Goal: Transaction & Acquisition: Purchase product/service

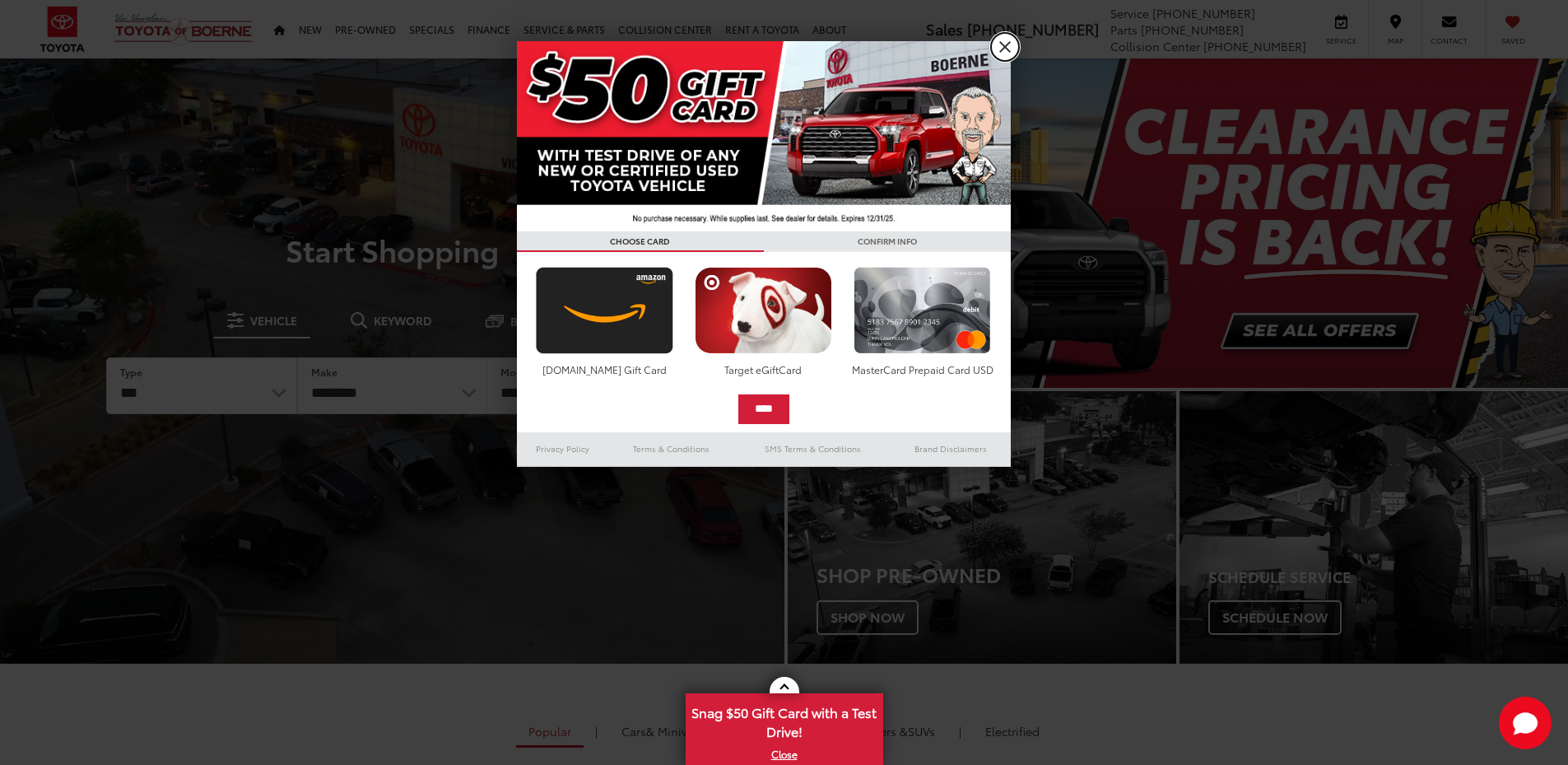
click at [1006, 49] on link "X" at bounding box center [1004, 46] width 28 height 28
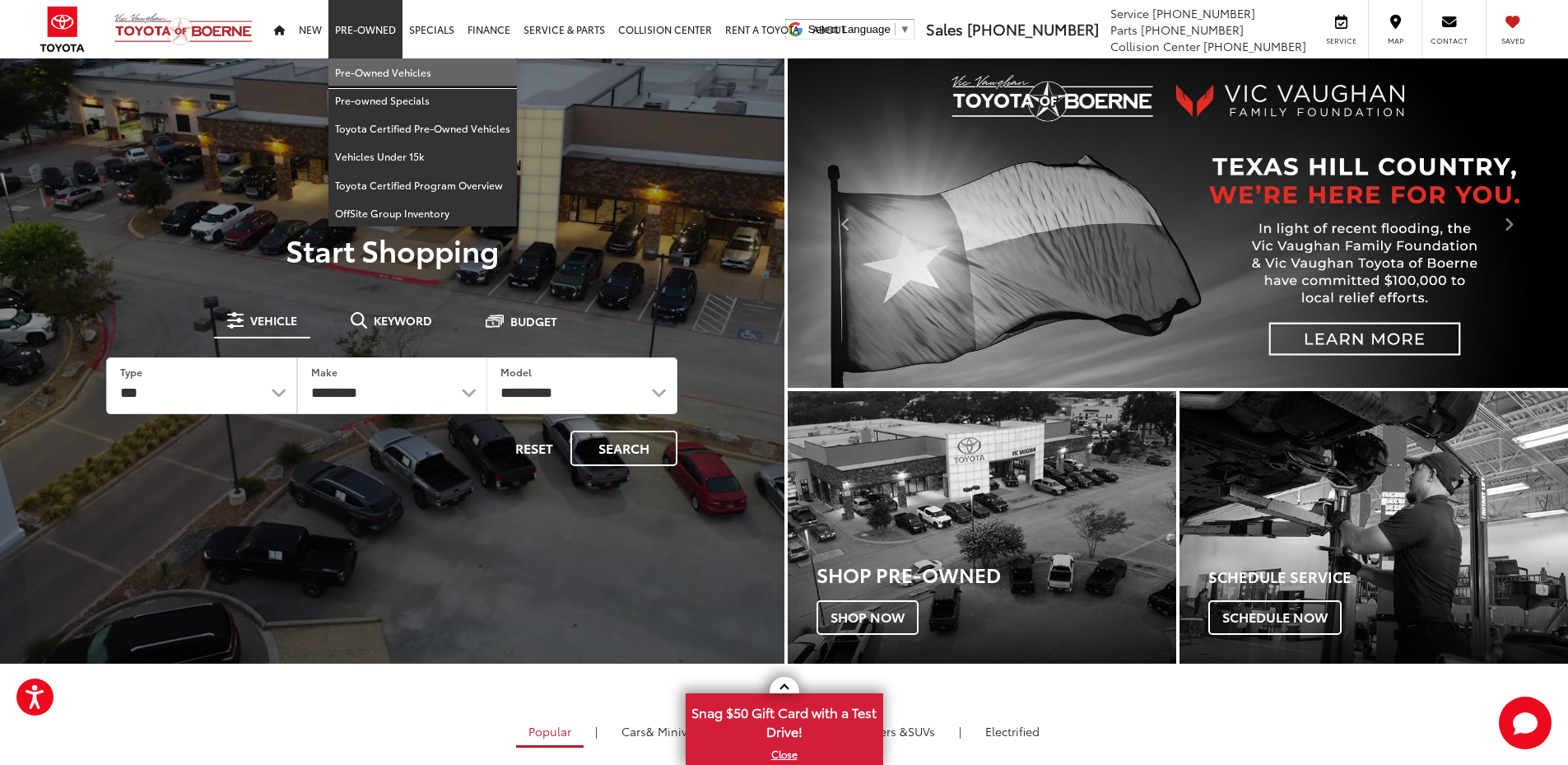
click at [369, 69] on link "Pre-Owned Vehicles" at bounding box center [422, 72] width 188 height 28
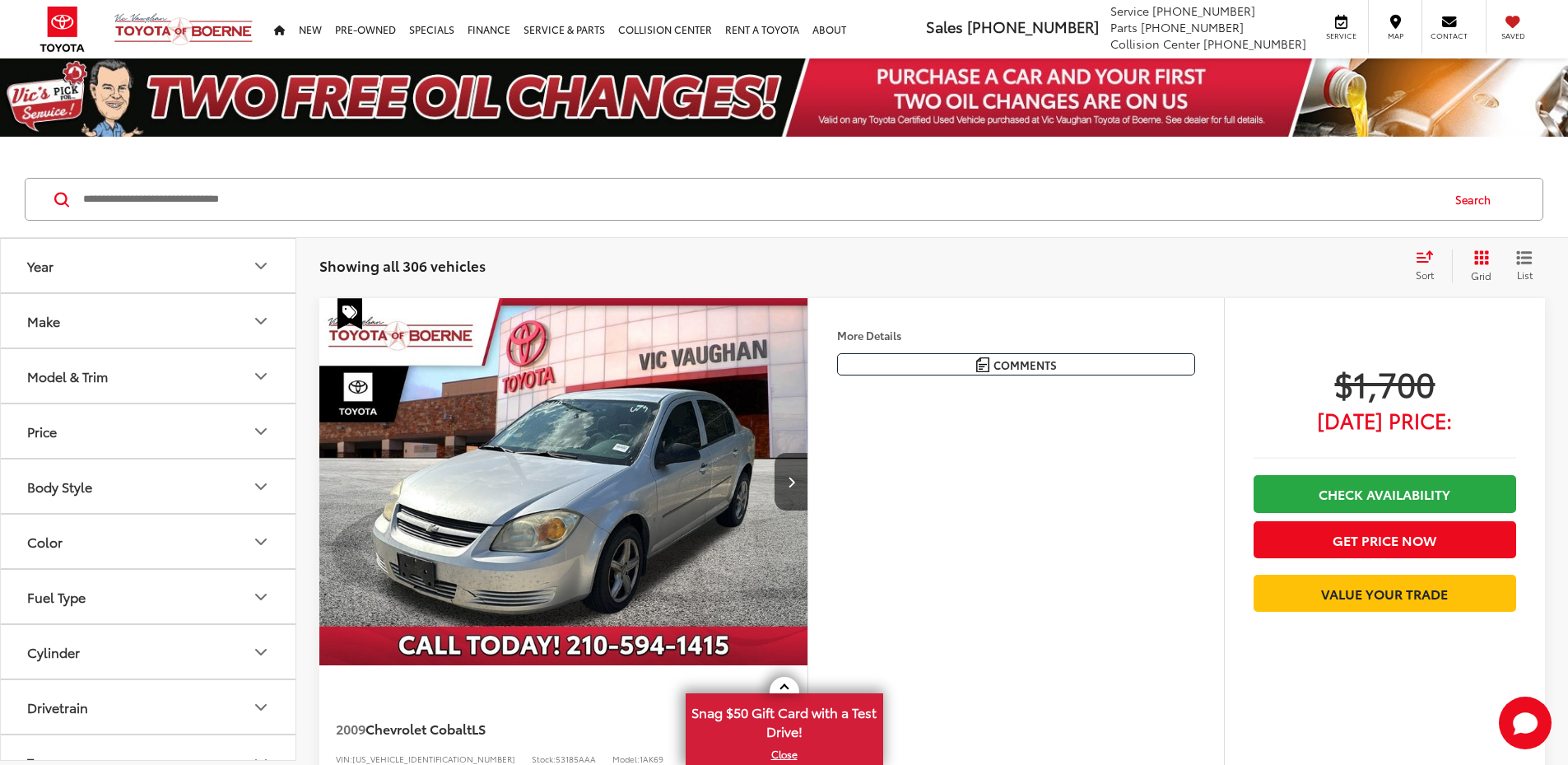
click at [245, 377] on button "Model & Trim" at bounding box center [149, 376] width 296 height 53
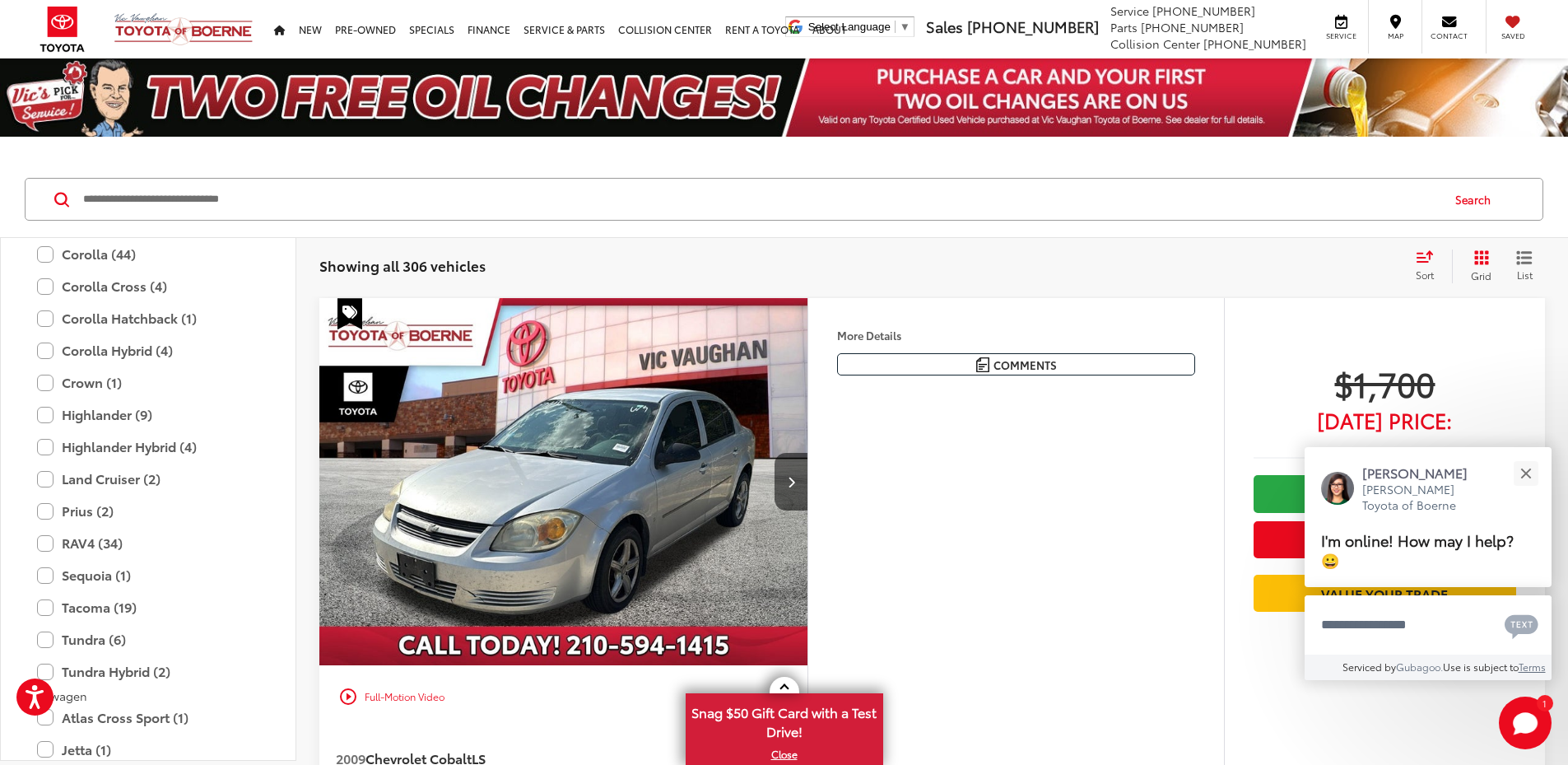
scroll to position [2552, 0]
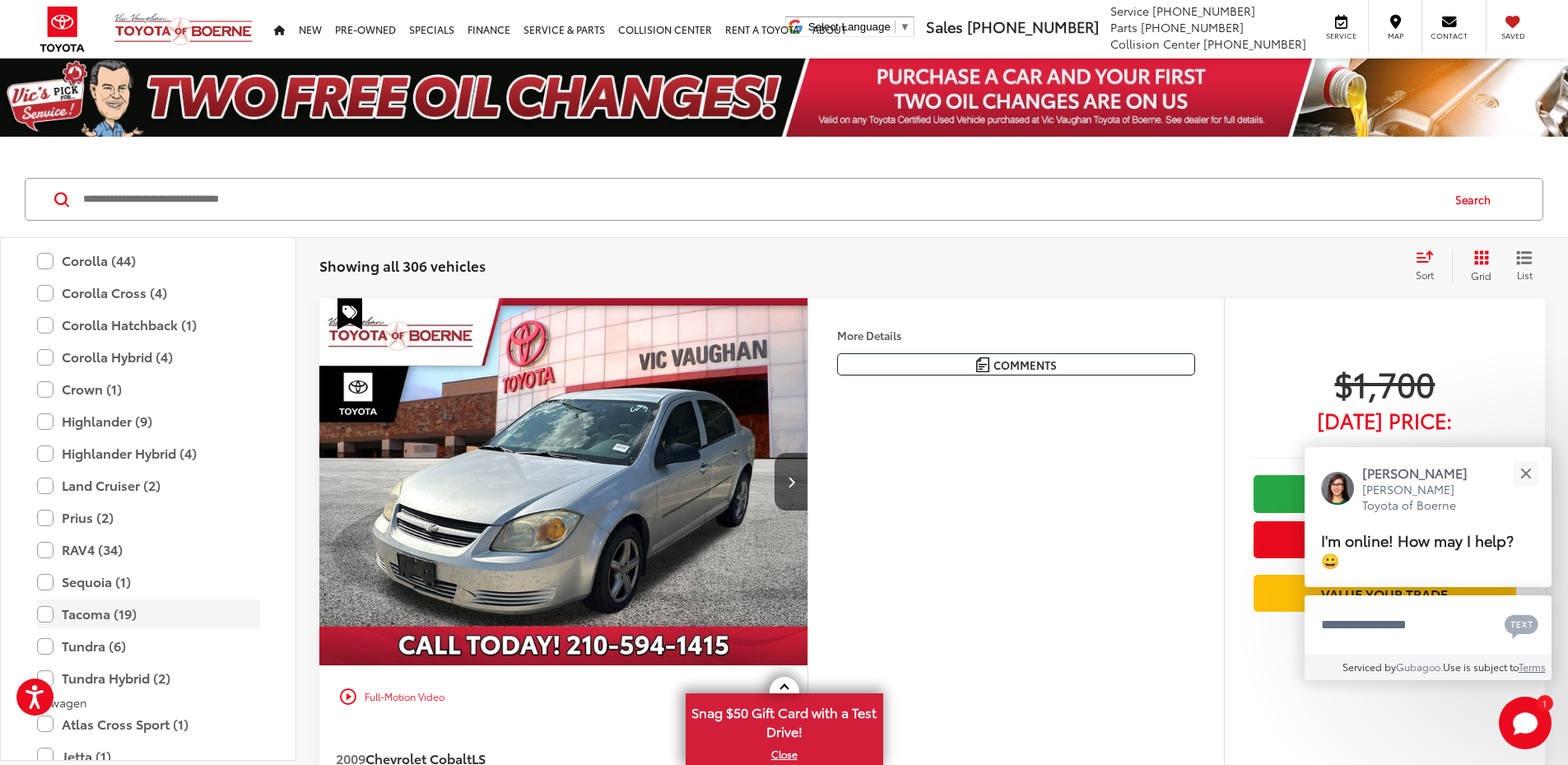
click at [50, 616] on label "Tacoma (19)" at bounding box center [148, 614] width 223 height 29
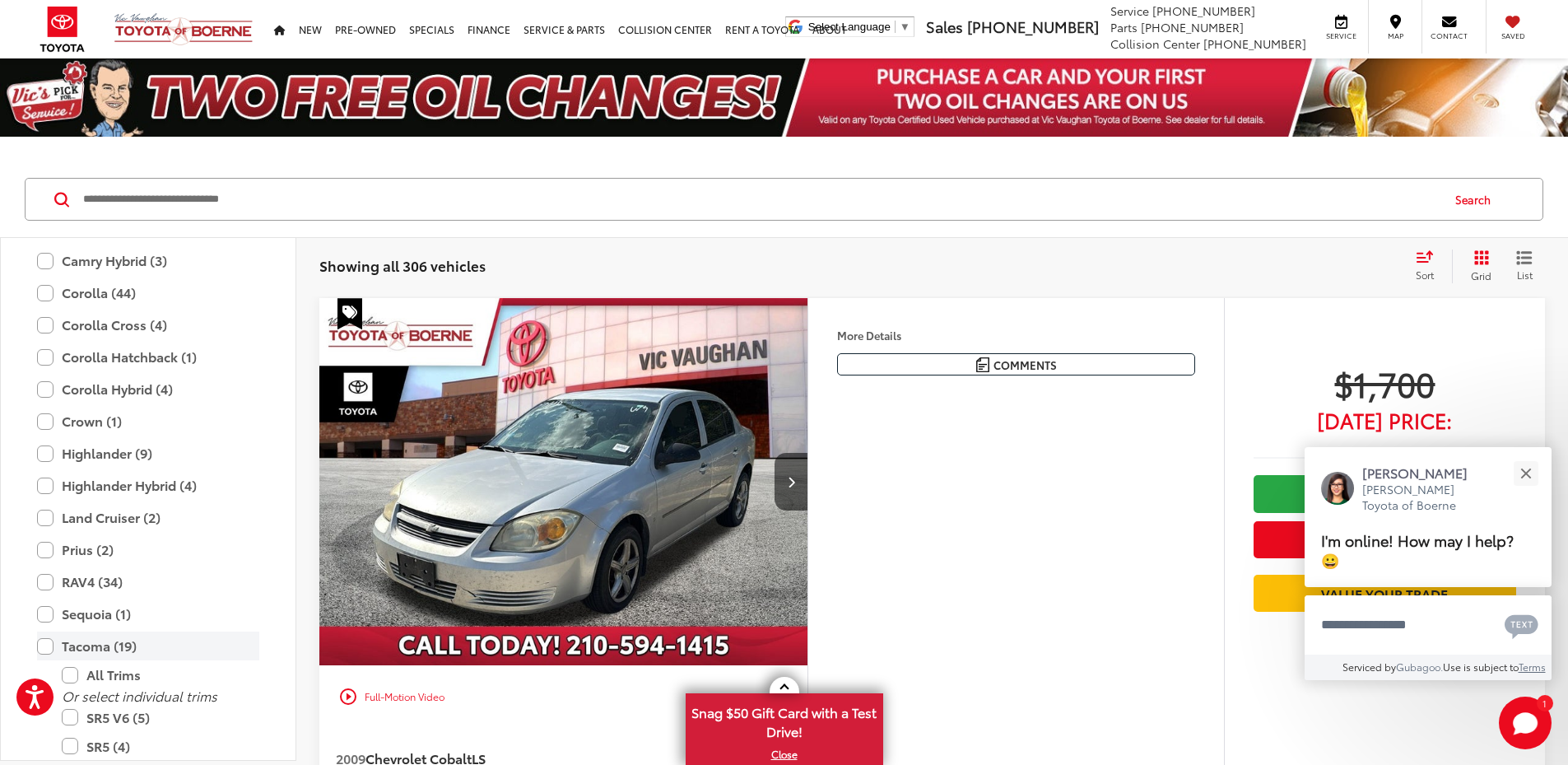
scroll to position [2585, 0]
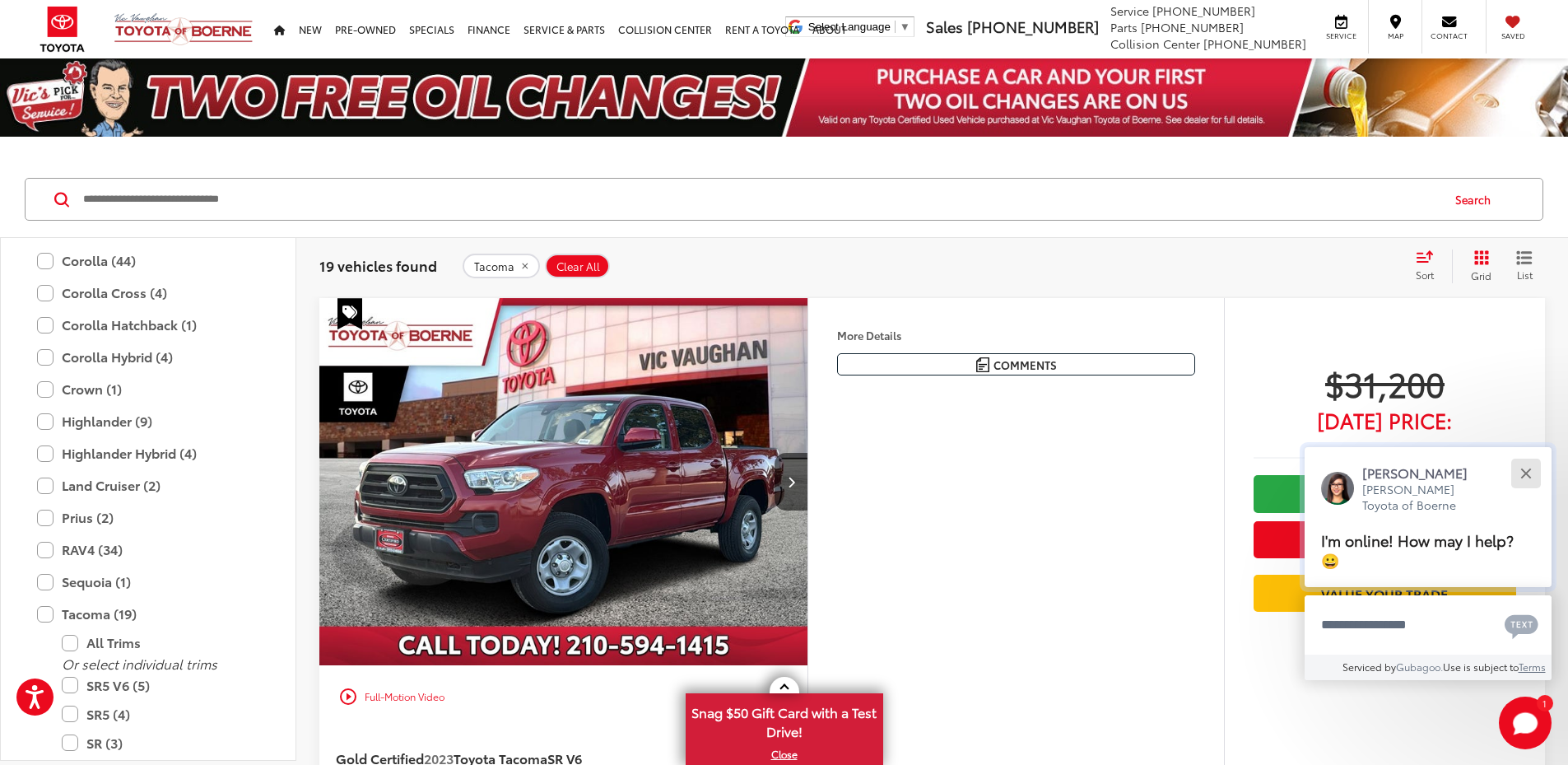
click at [1521, 478] on div "Close" at bounding box center [1525, 473] width 10 height 10
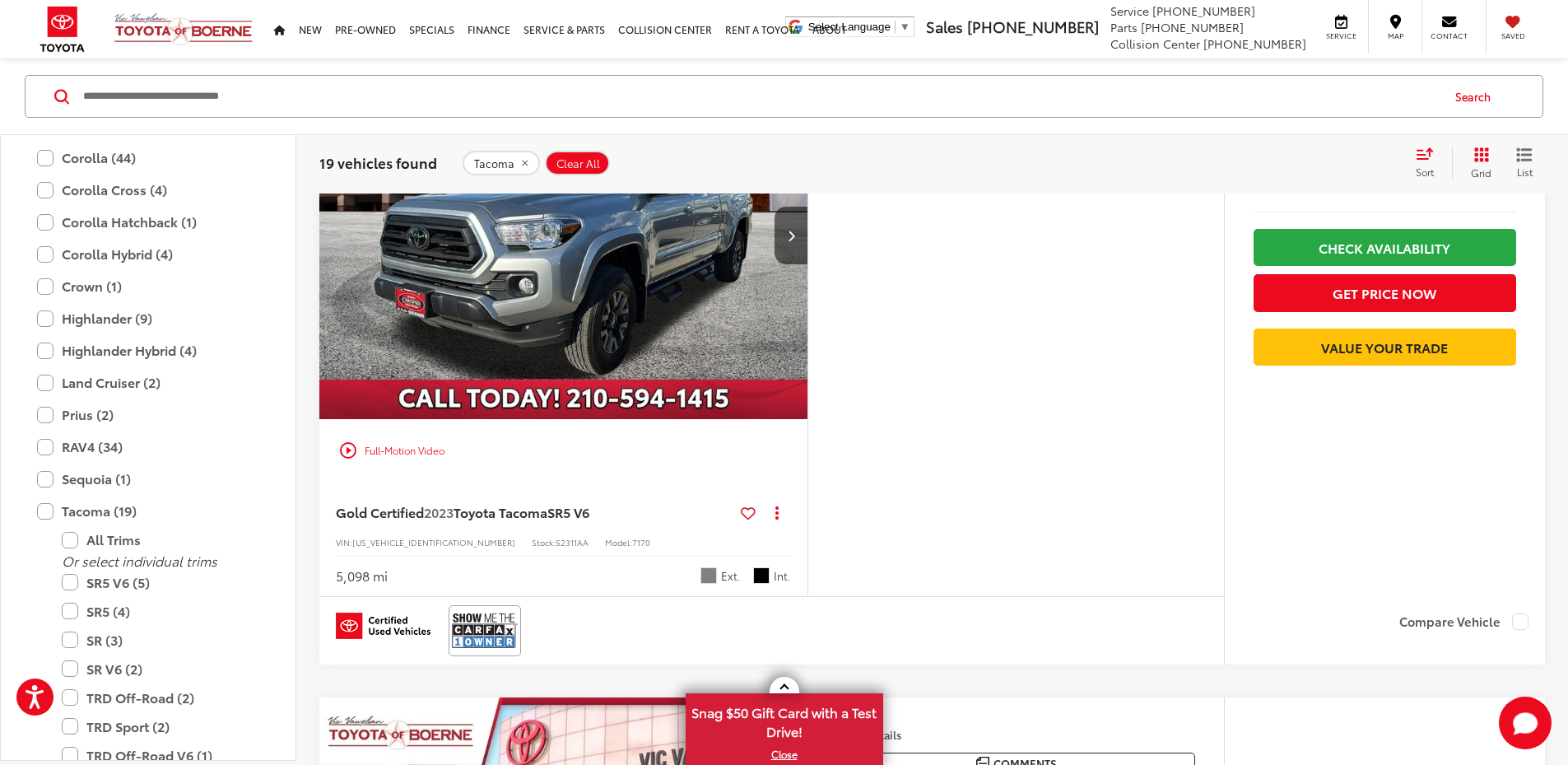
scroll to position [5952, 0]
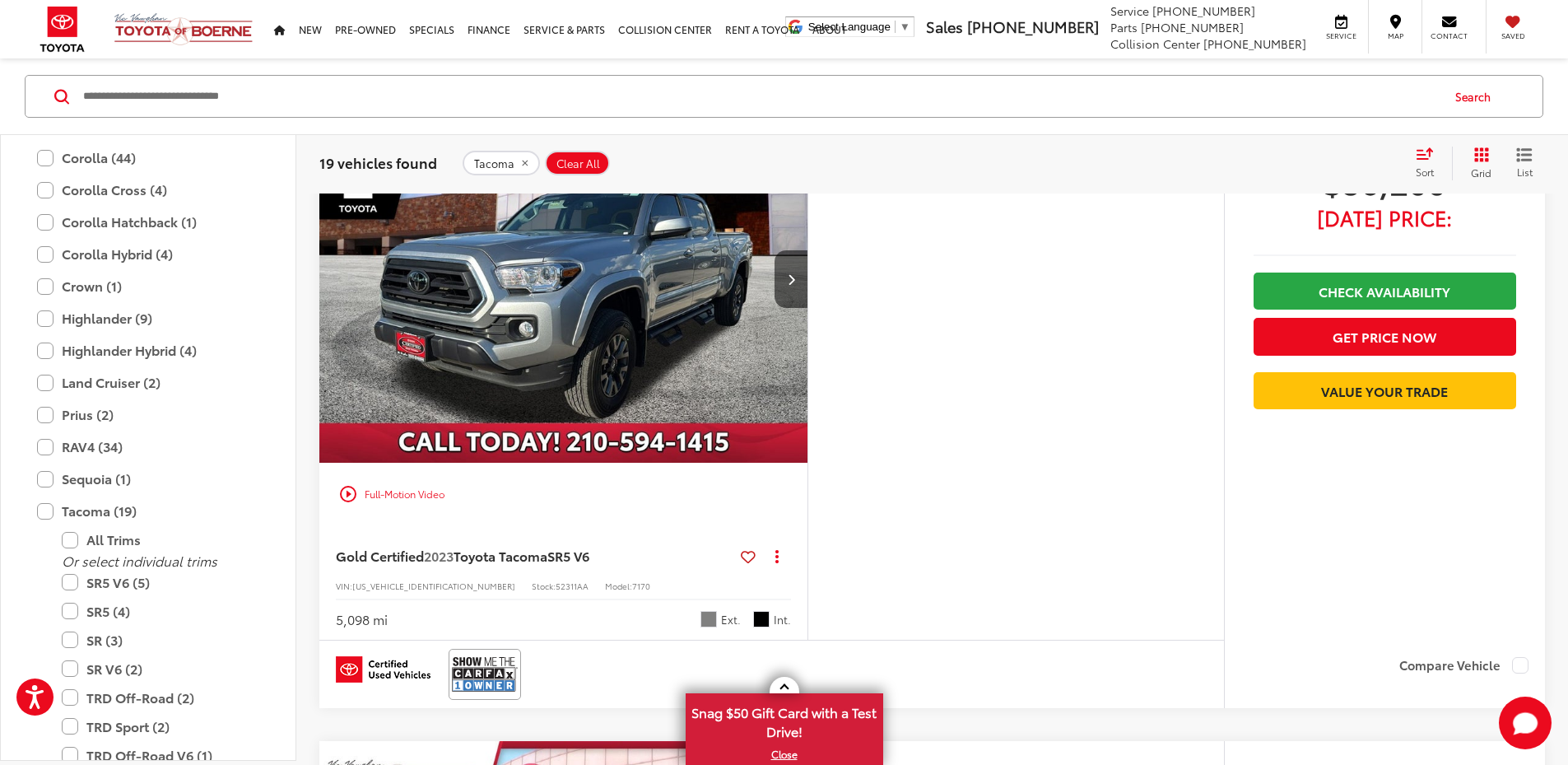
click at [1425, 162] on div "Sort" at bounding box center [1430, 163] width 45 height 33
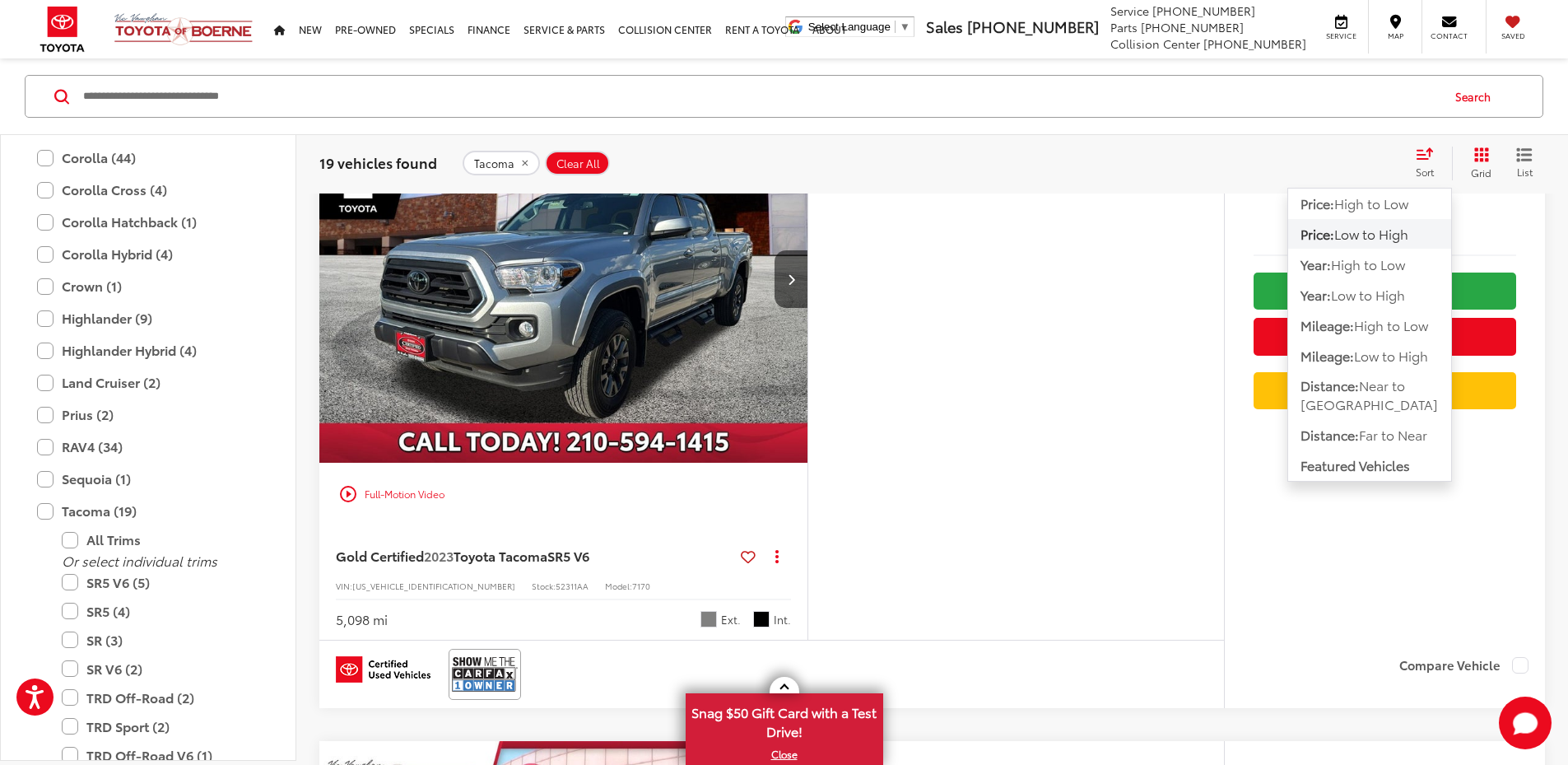
click at [1395, 242] on span "Low to High" at bounding box center [1371, 234] width 74 height 19
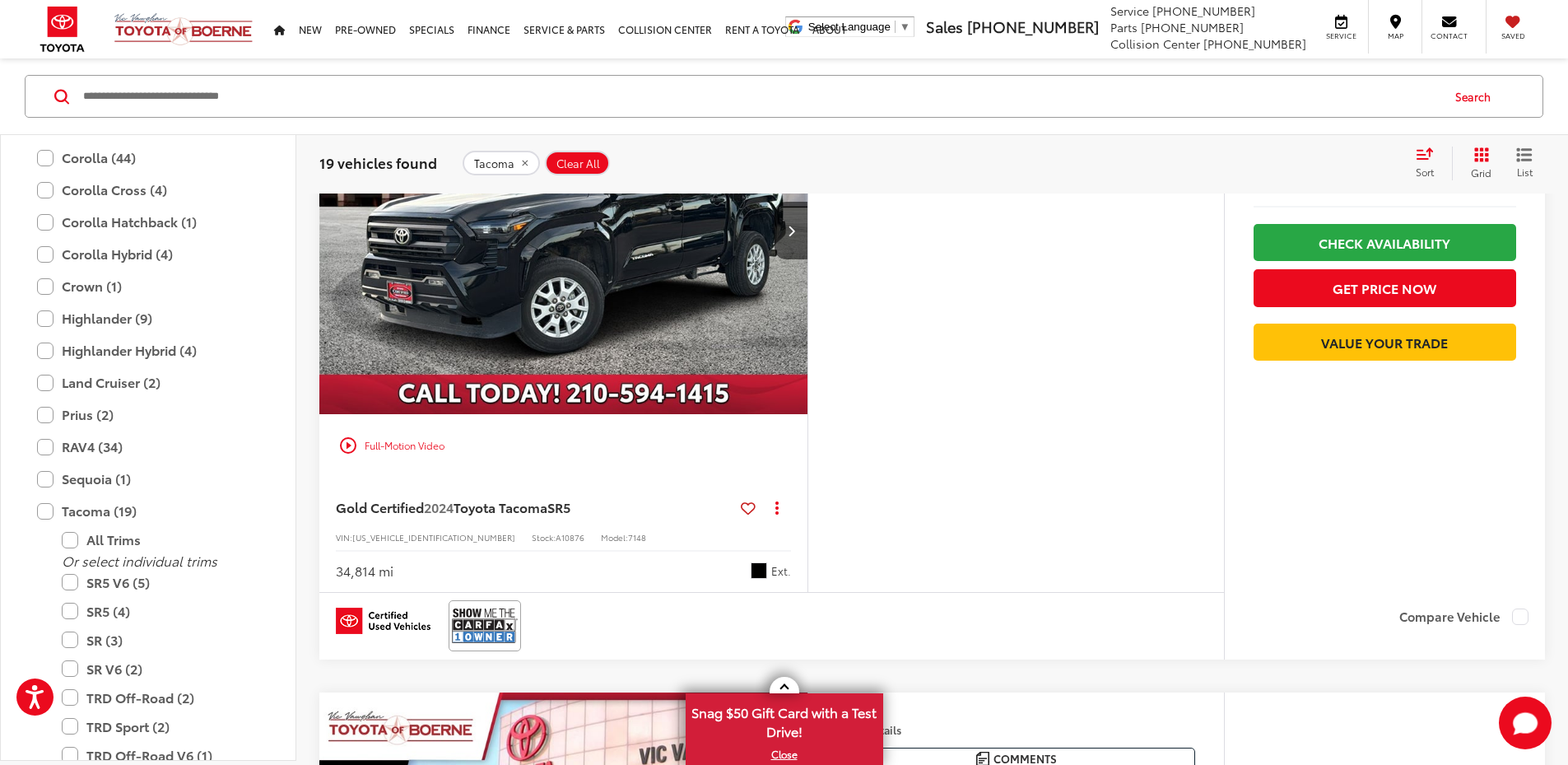
scroll to position [819, 0]
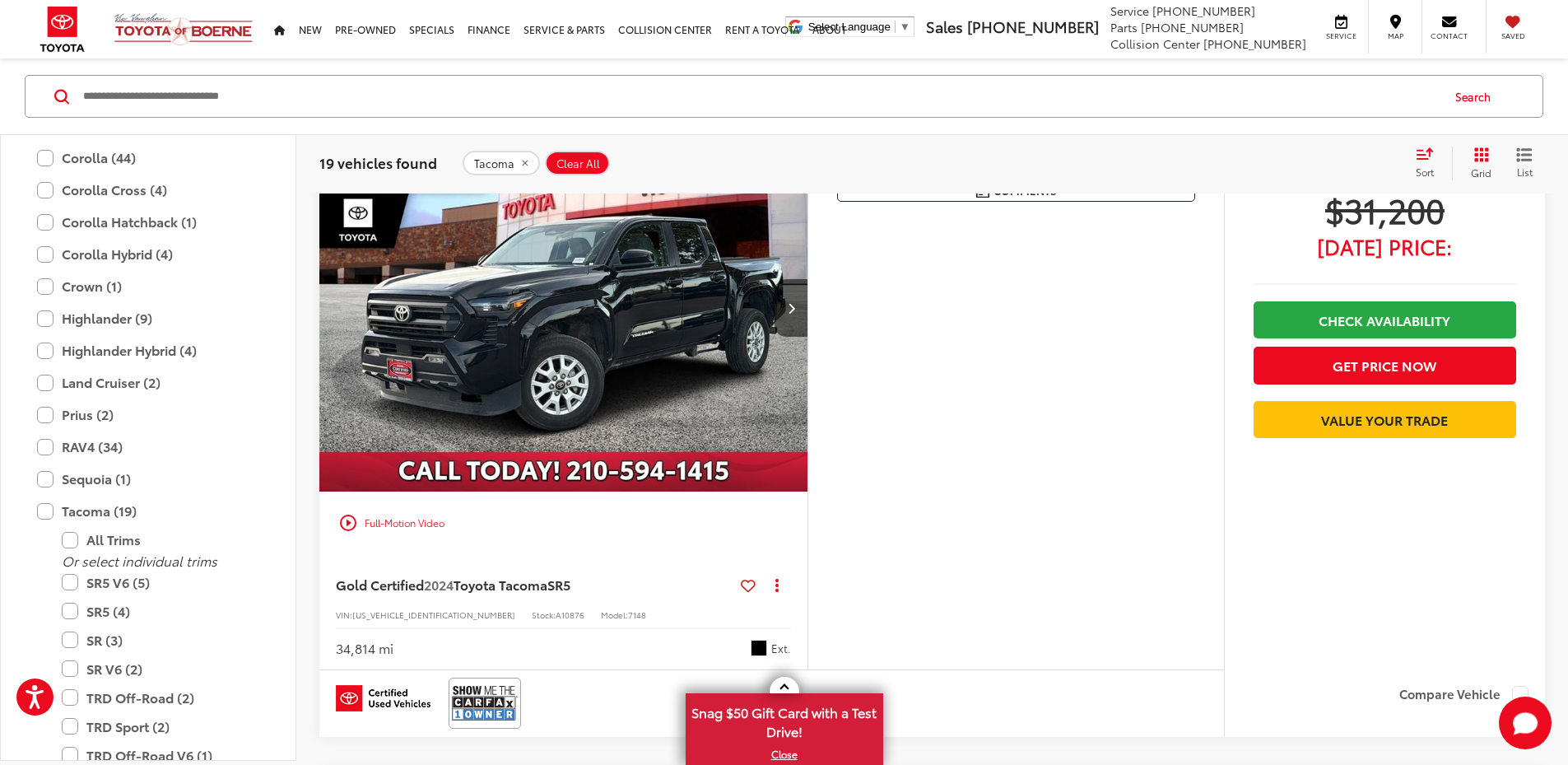
click at [0, 0] on button "More..." at bounding box center [0, 0] width 0 height 0
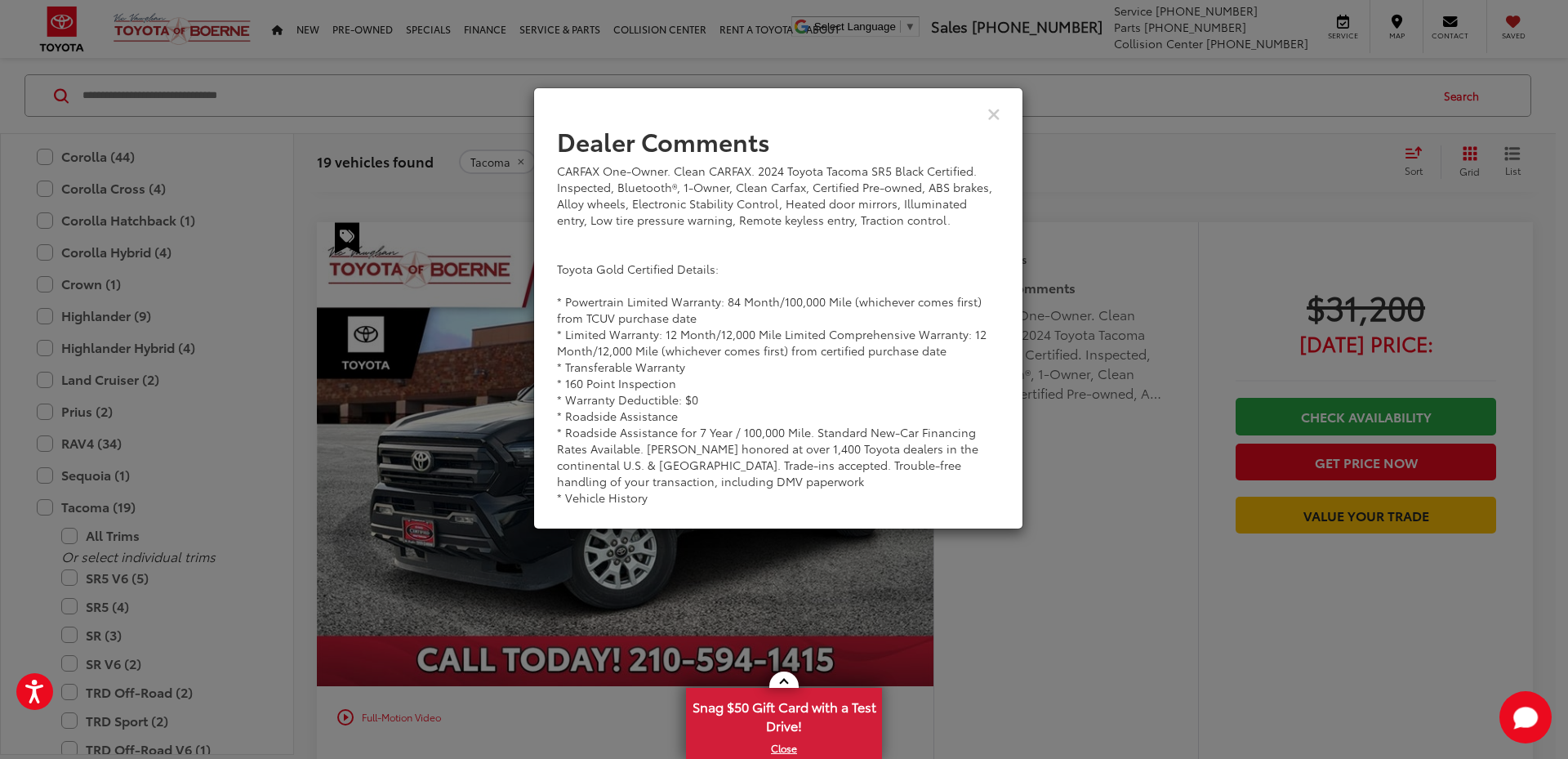
click at [986, 116] on div "View Comments" at bounding box center [778, 113] width 490 height 63
click at [996, 113] on icon "Close" at bounding box center [993, 113] width 13 height 17
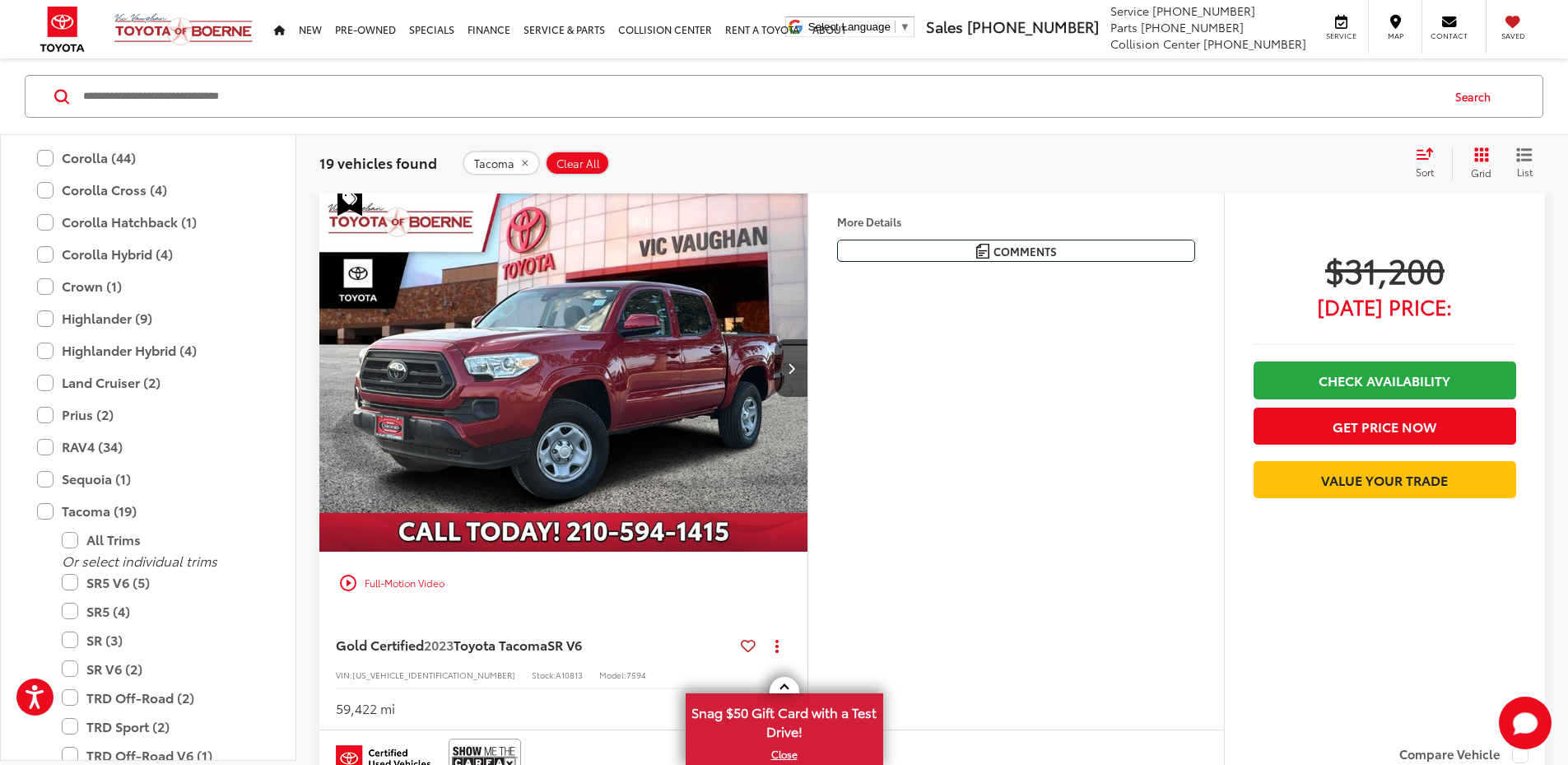
scroll to position [0, 0]
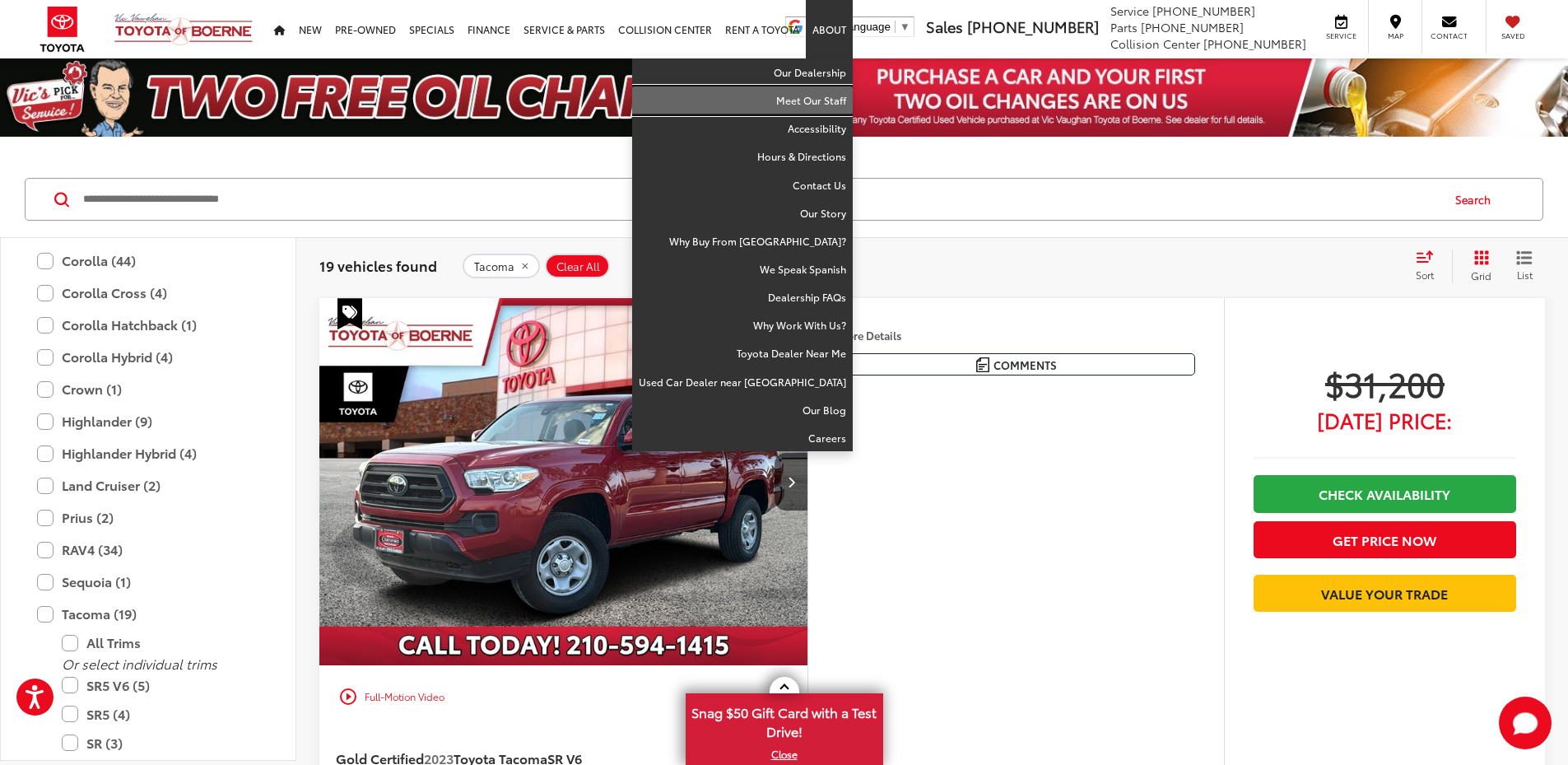
click at [828, 97] on link "Meet Our Staff" at bounding box center [742, 101] width 221 height 28
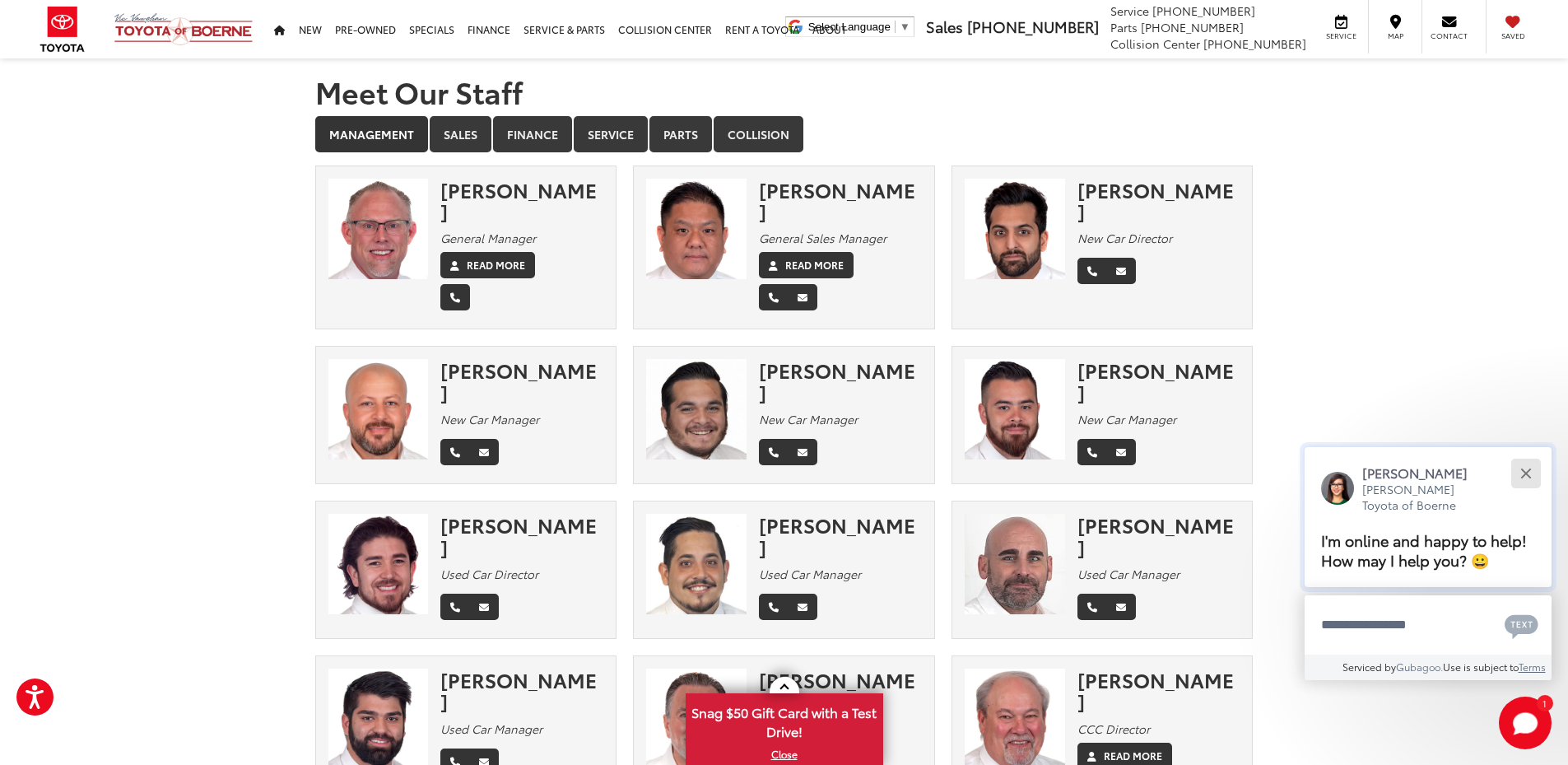
click at [1530, 468] on div "Close" at bounding box center [1525, 473] width 10 height 10
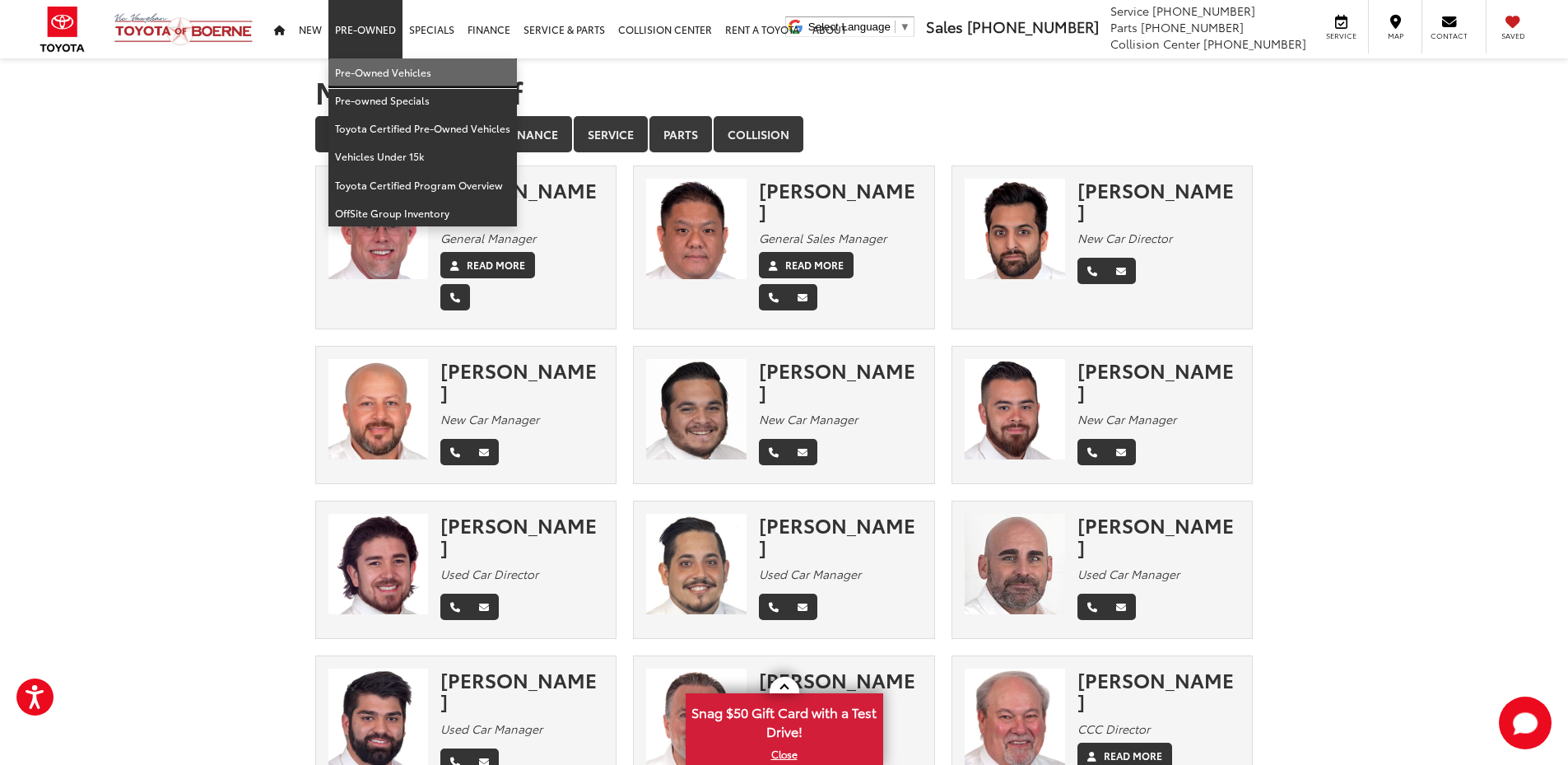
click at [382, 64] on link "Pre-Owned Vehicles" at bounding box center [422, 72] width 188 height 28
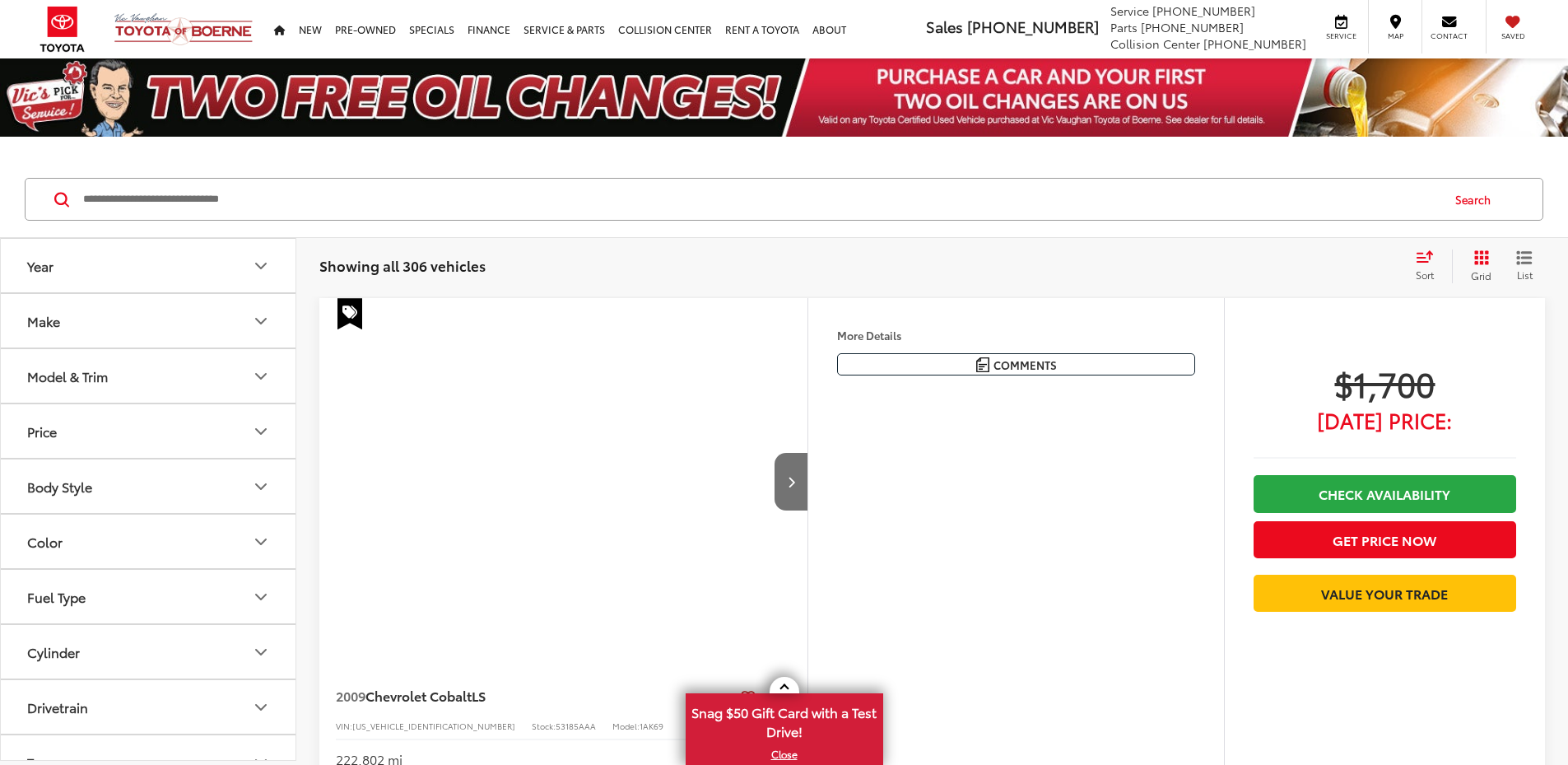
click at [236, 325] on button "Make" at bounding box center [149, 321] width 296 height 53
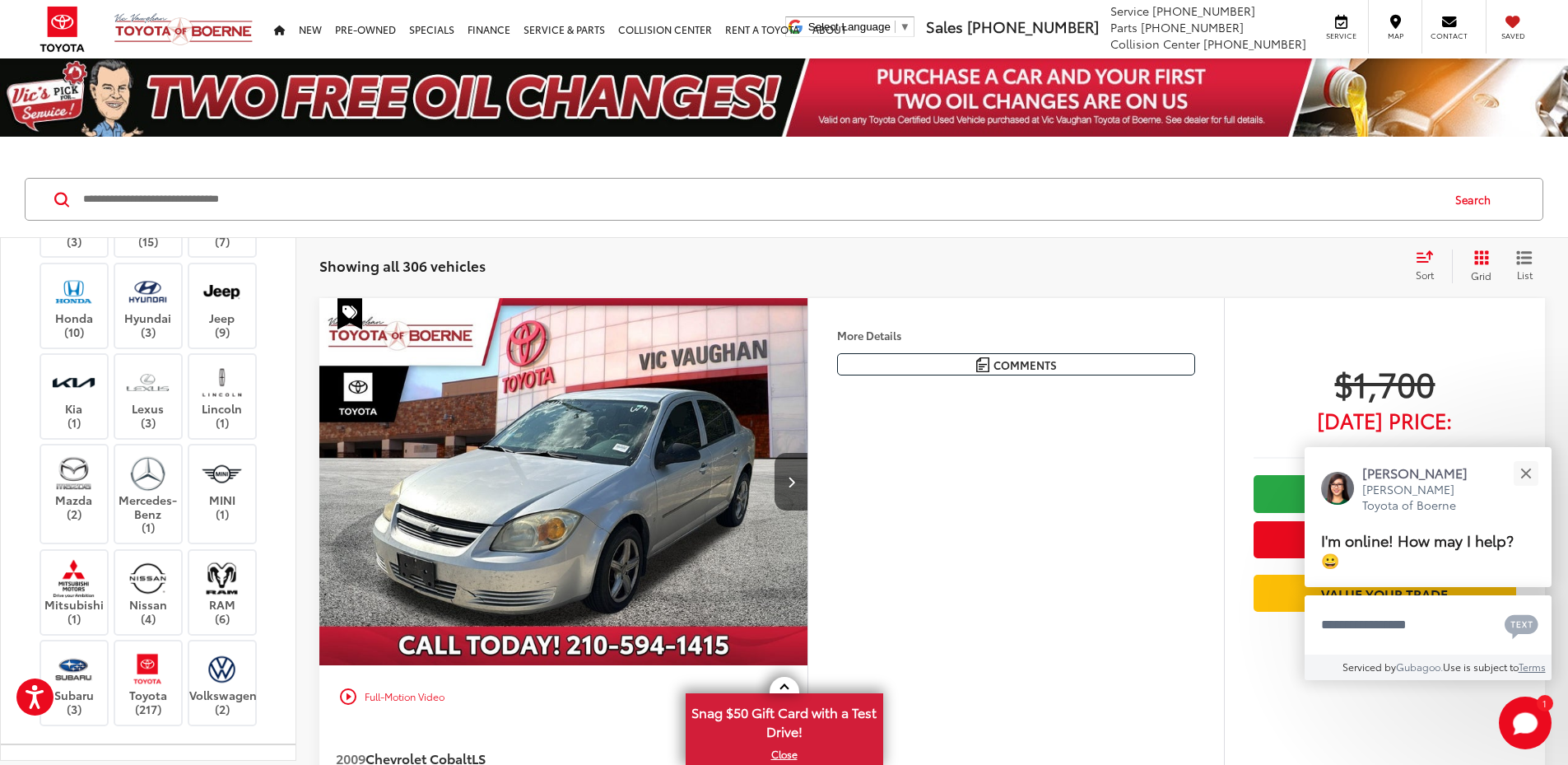
scroll to position [265, 0]
click at [76, 318] on label "Honda (10)" at bounding box center [75, 310] width 67 height 67
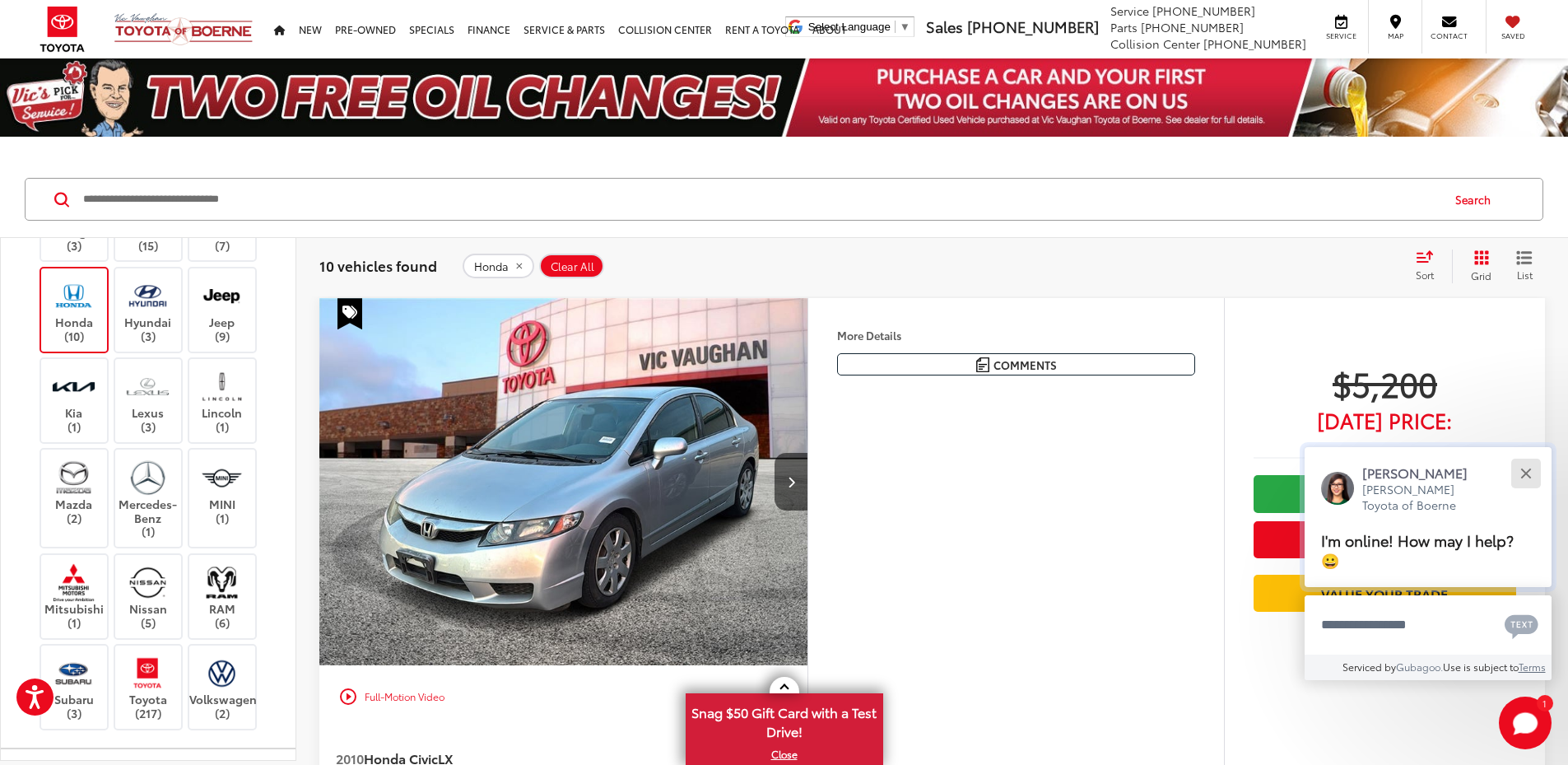
click at [1522, 473] on button "Close" at bounding box center [1525, 473] width 35 height 35
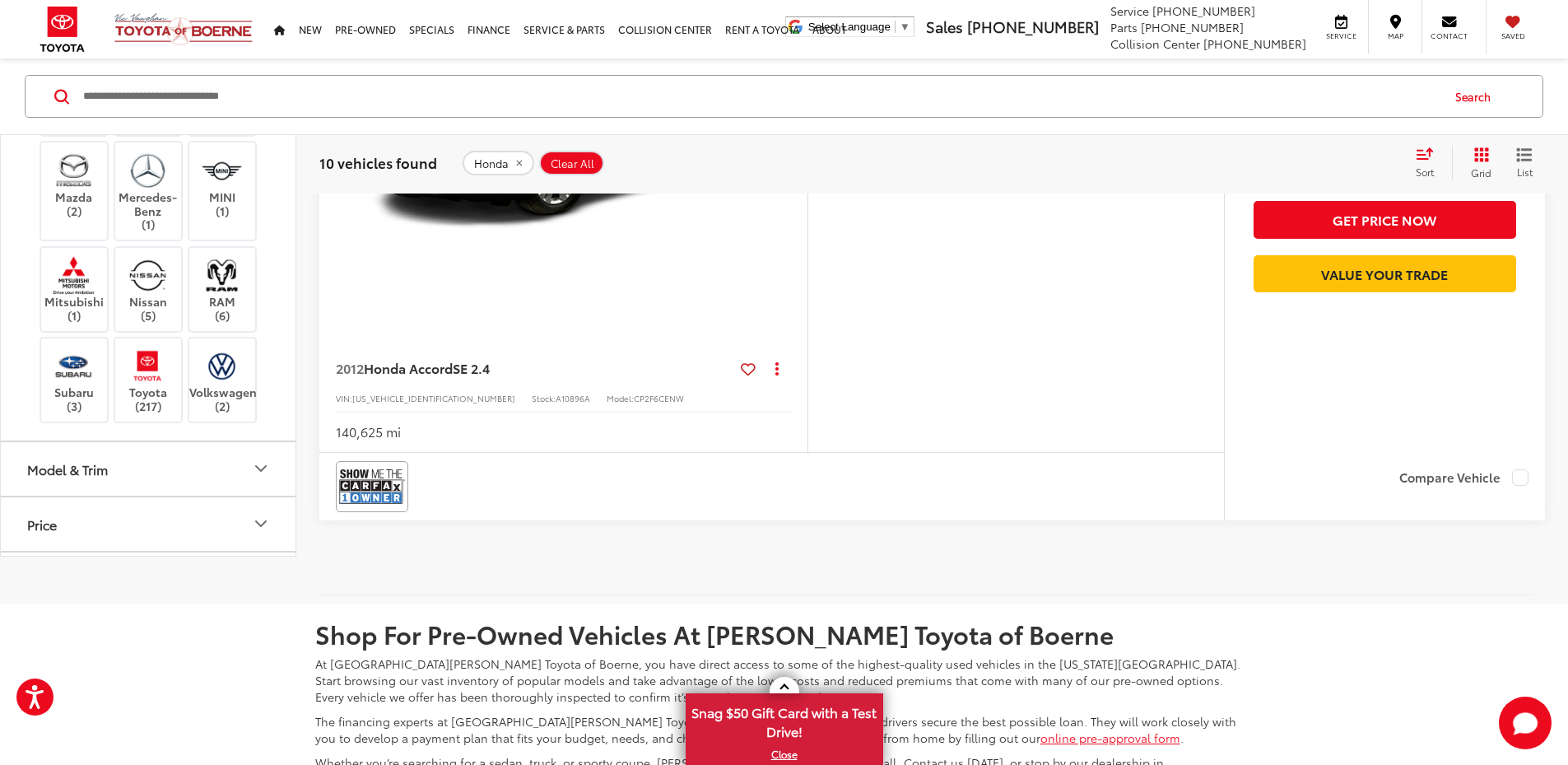
scroll to position [6167, 0]
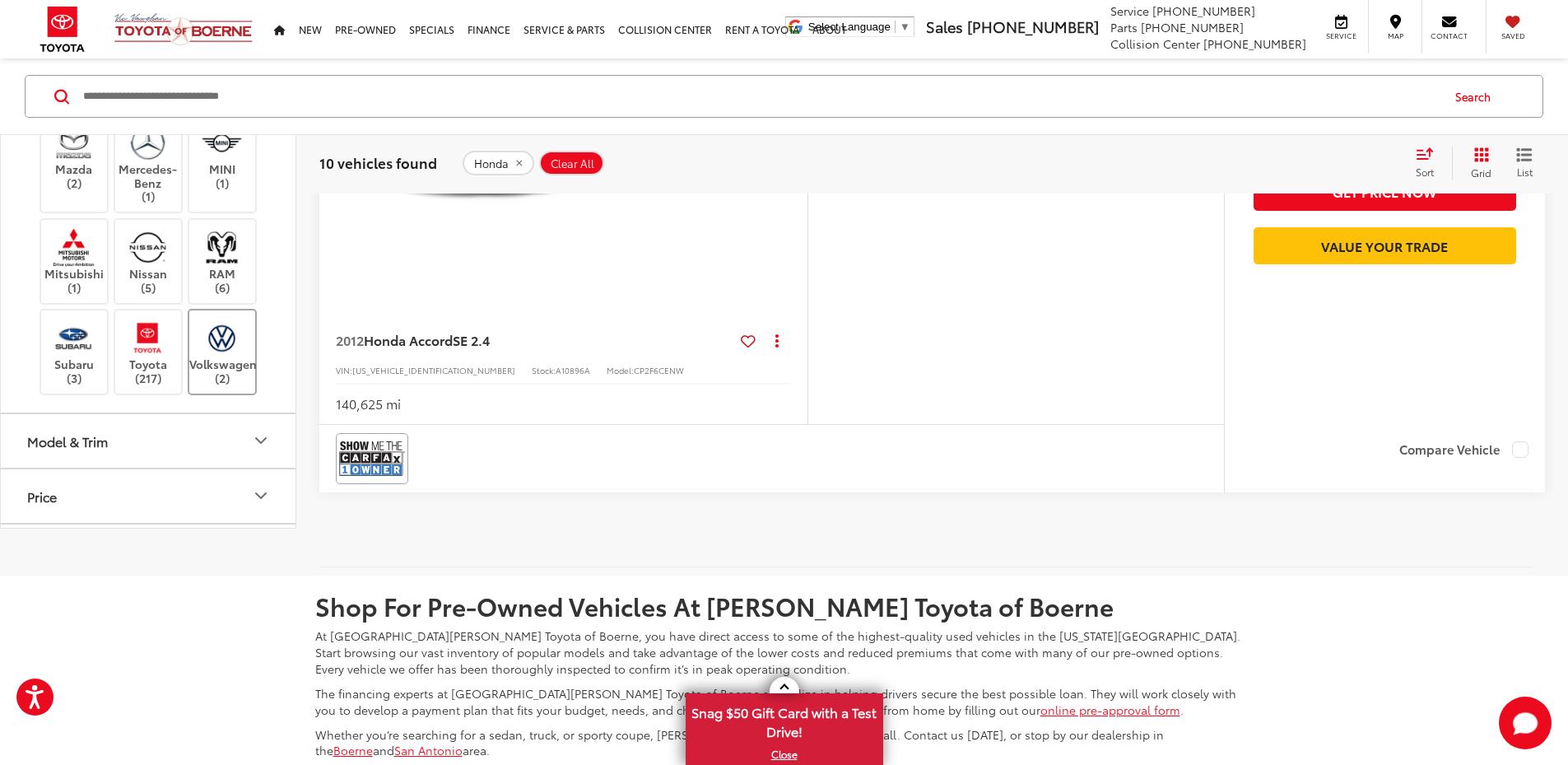
click at [236, 358] on img at bounding box center [222, 338] width 46 height 39
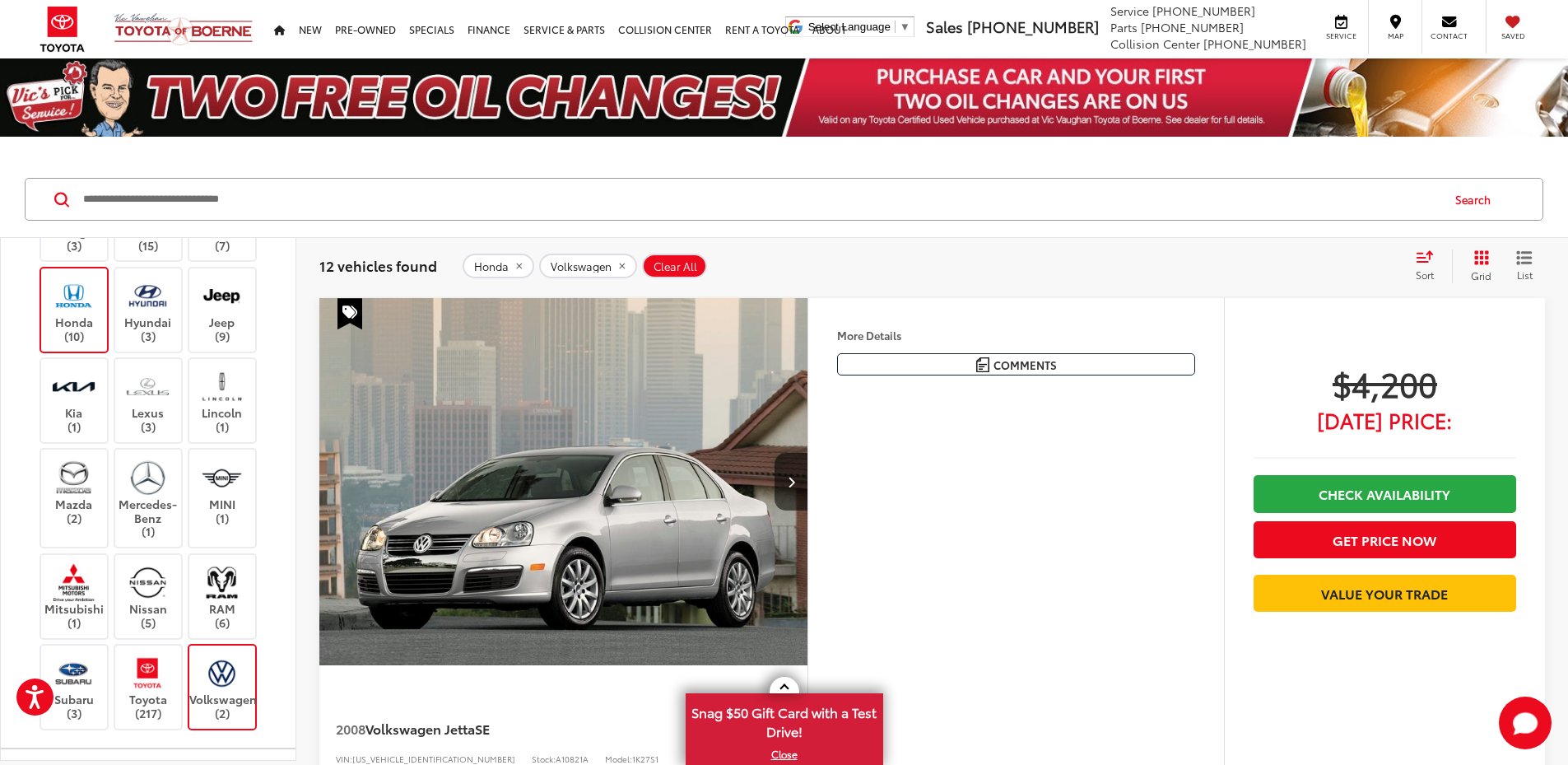
click at [50, 291] on label "Honda (10)" at bounding box center [75, 310] width 67 height 67
click at [141, 392] on img at bounding box center [148, 386] width 46 height 39
click at [236, 677] on img at bounding box center [222, 673] width 46 height 39
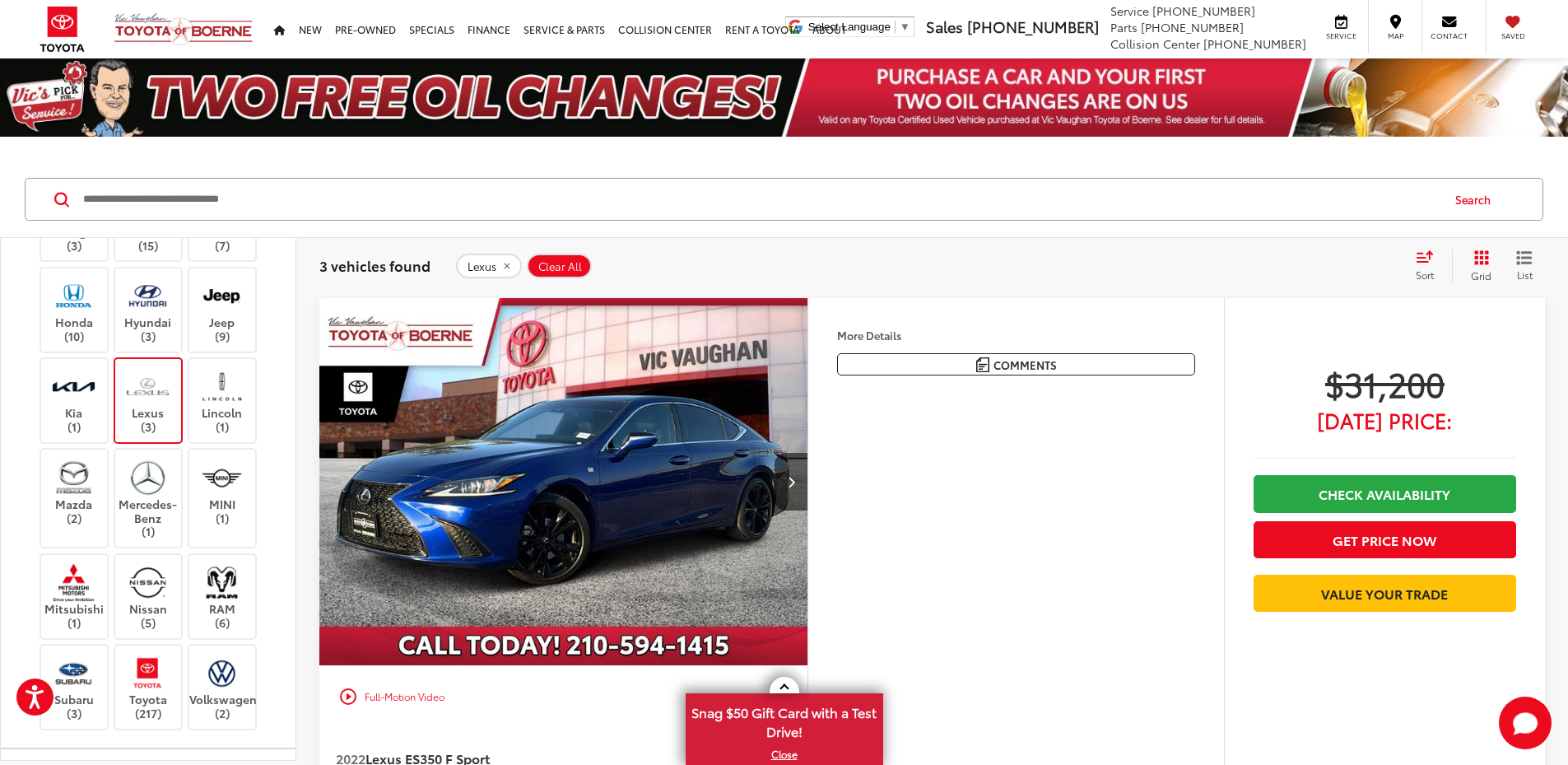
click at [158, 413] on label "Lexus (3)" at bounding box center [149, 401] width 67 height 67
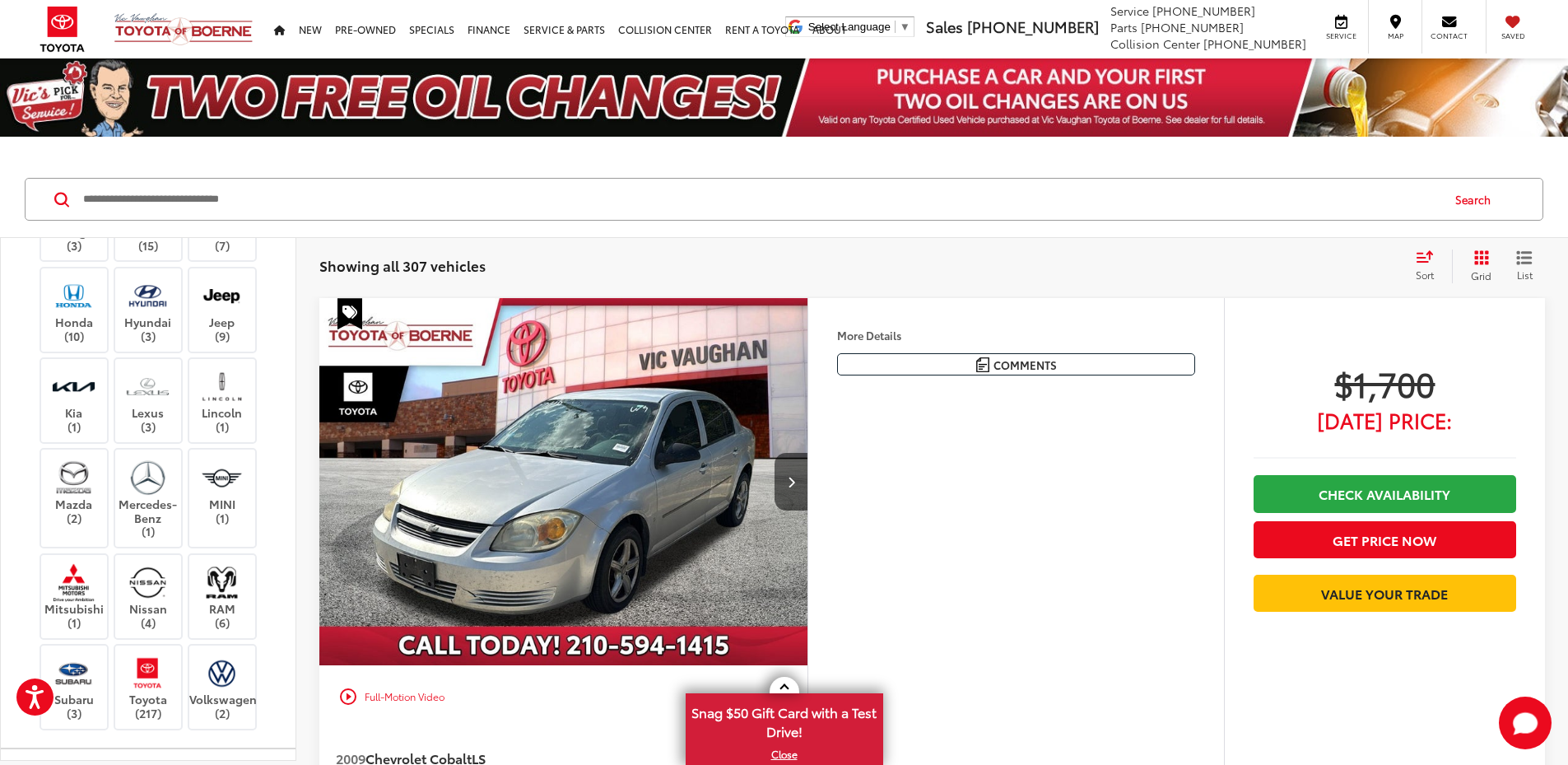
drag, startPoint x: 285, startPoint y: 468, endPoint x: 295, endPoint y: 450, distance: 20.6
click at [295, 450] on div "Year Make Buick (1) Chevrolet (13) Chrysler (3) Dodge (3) Ford (15) GMC (7) Hon…" at bounding box center [148, 499] width 295 height 522
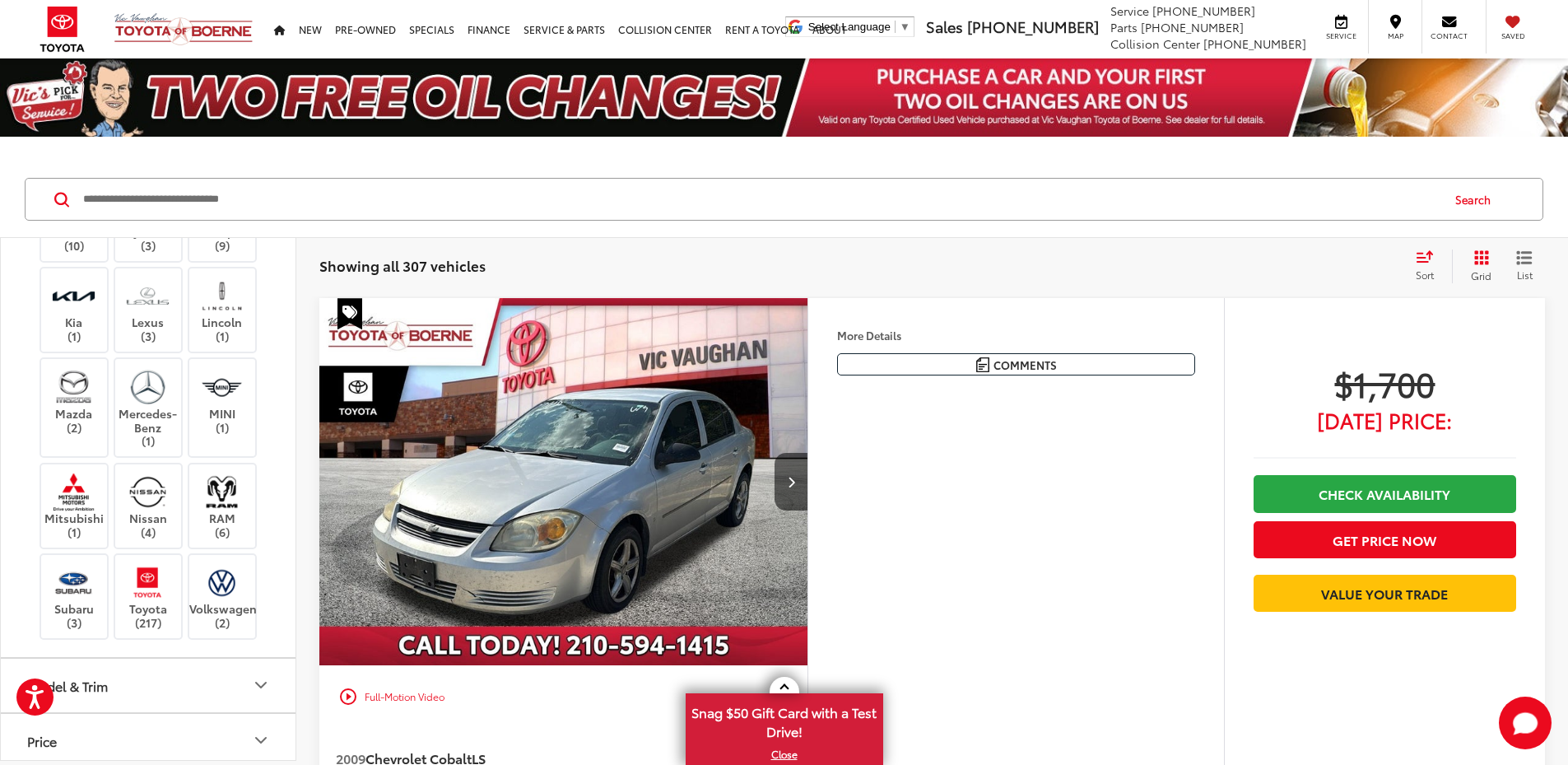
scroll to position [389, 0]
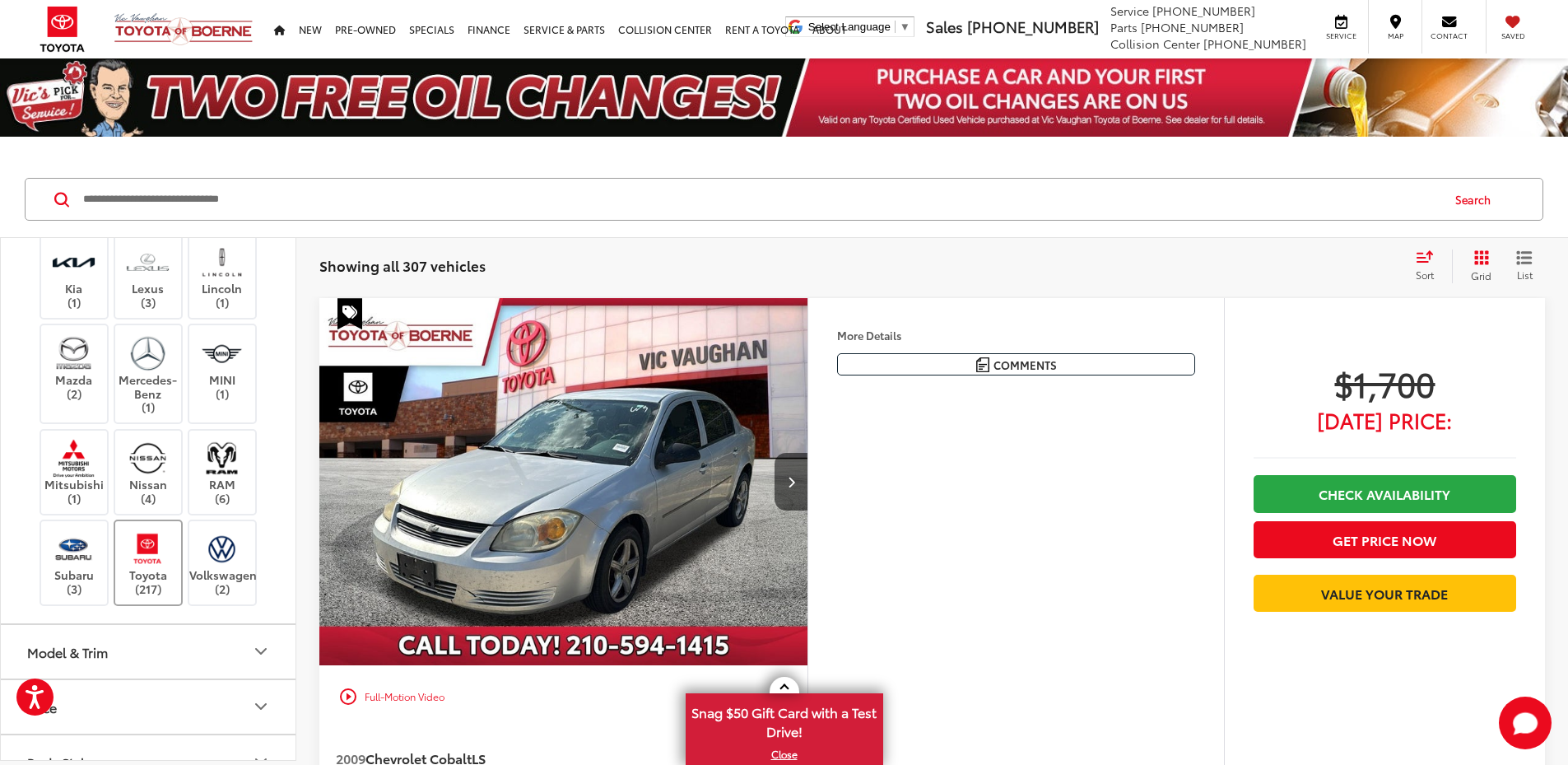
click at [166, 550] on img at bounding box center [148, 548] width 46 height 39
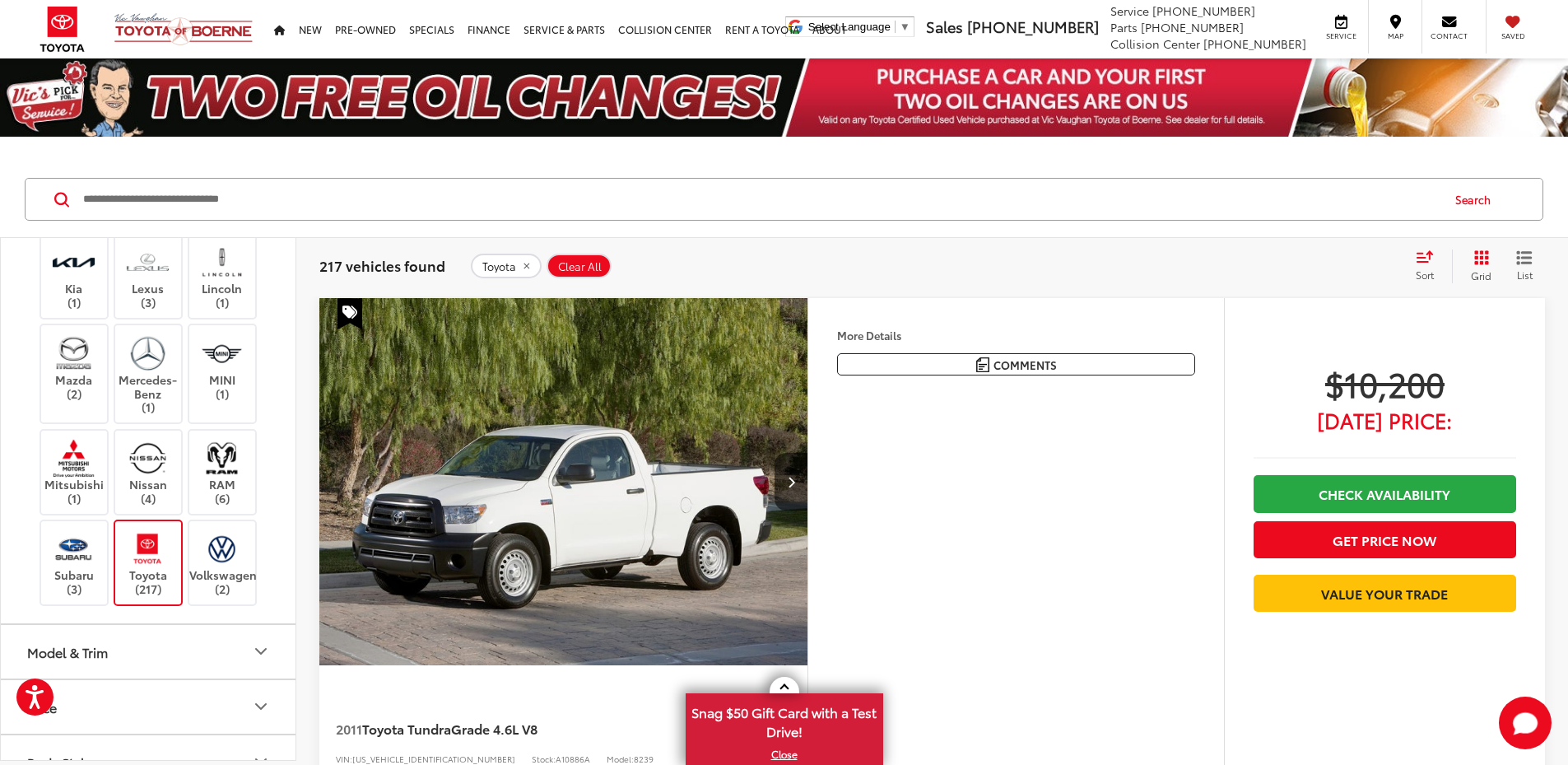
click at [193, 657] on button "Model & Trim" at bounding box center [149, 652] width 296 height 53
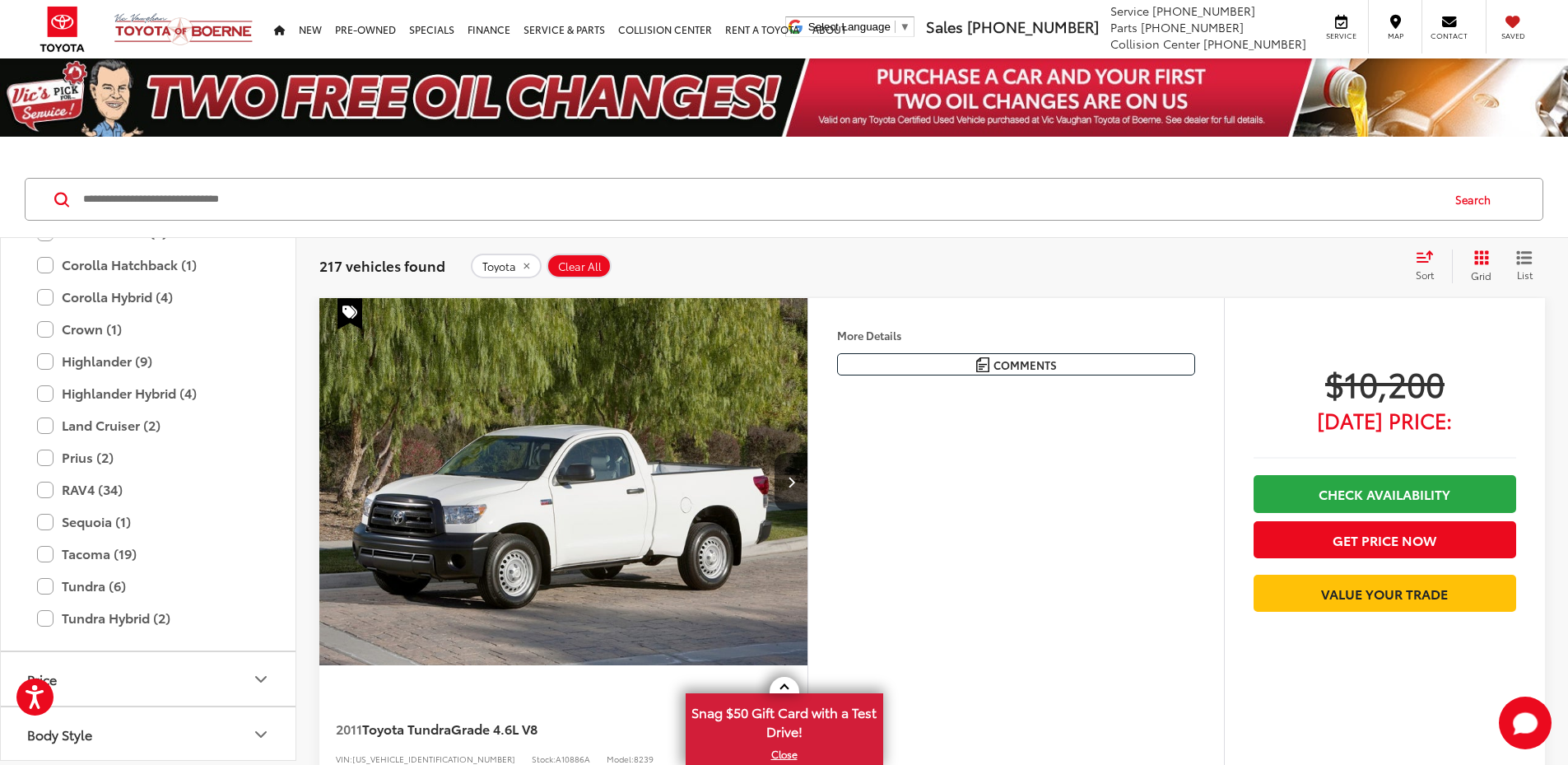
scroll to position [1075, 0]
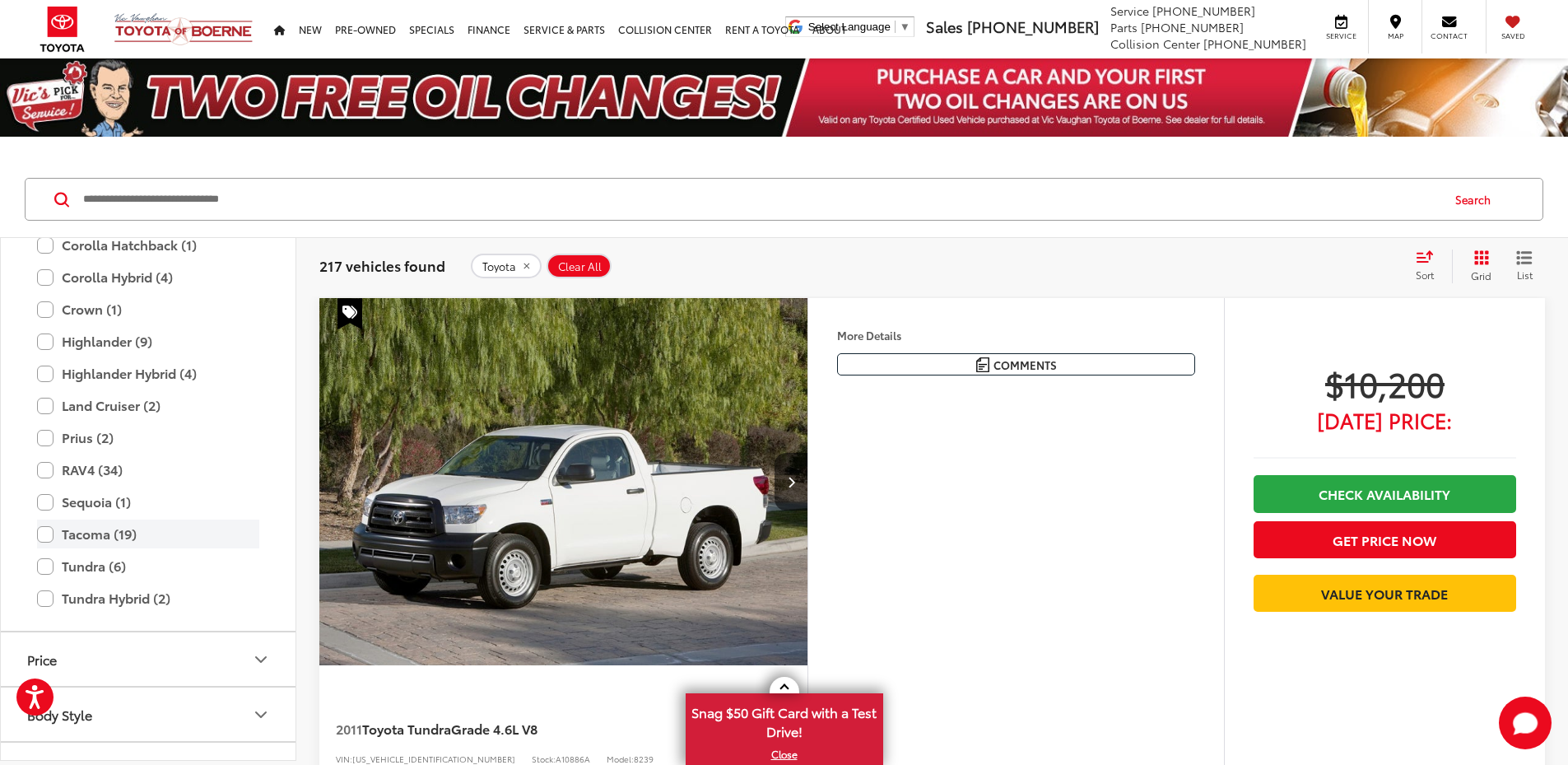
click at [50, 530] on label "Tacoma (19)" at bounding box center [148, 534] width 223 height 29
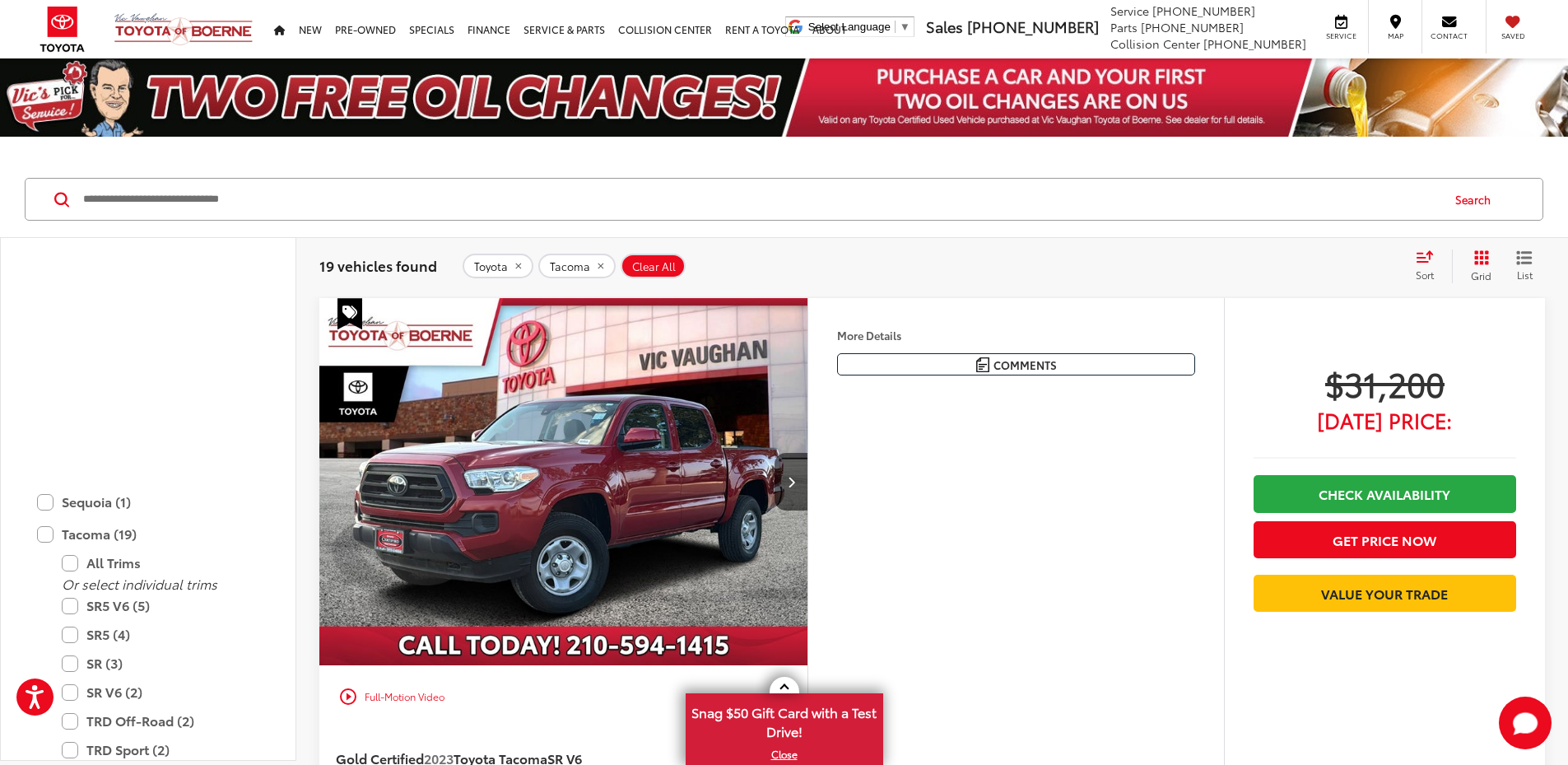
scroll to position [1328, 0]
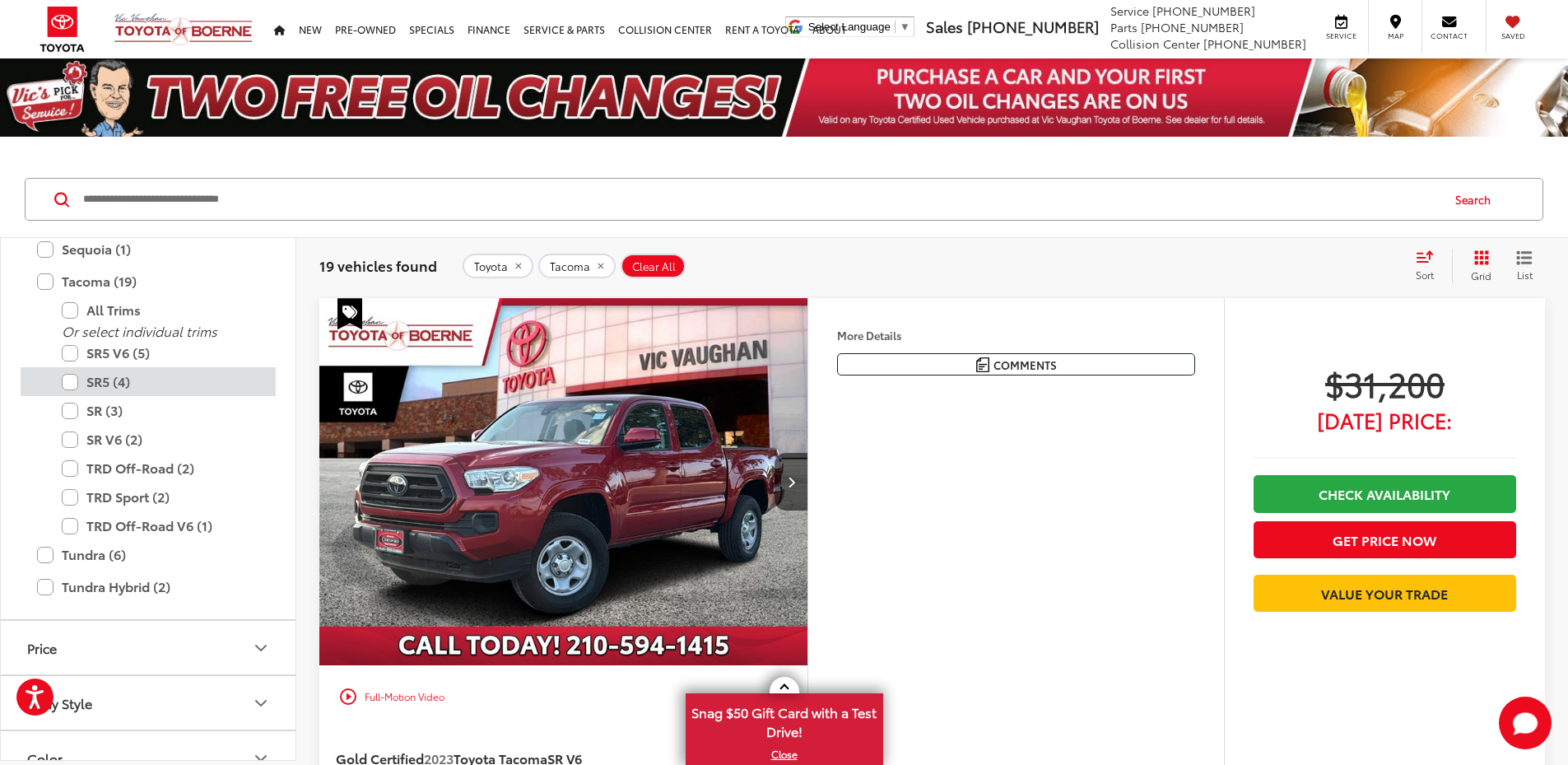
click at [65, 381] on label "SR5 (4)" at bounding box center [161, 382] width 198 height 29
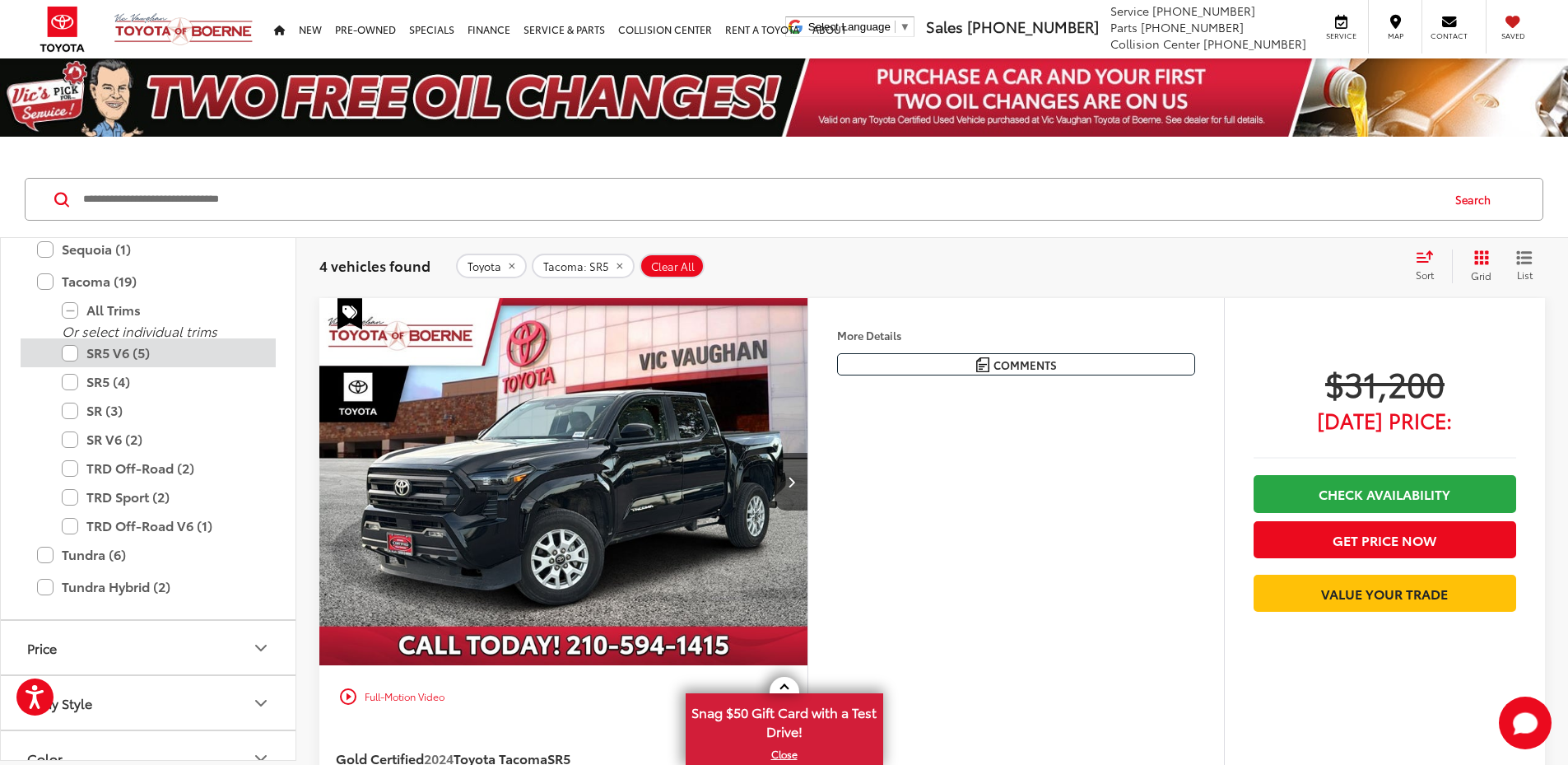
click at [76, 357] on label "SR5 V6 (5)" at bounding box center [161, 353] width 198 height 29
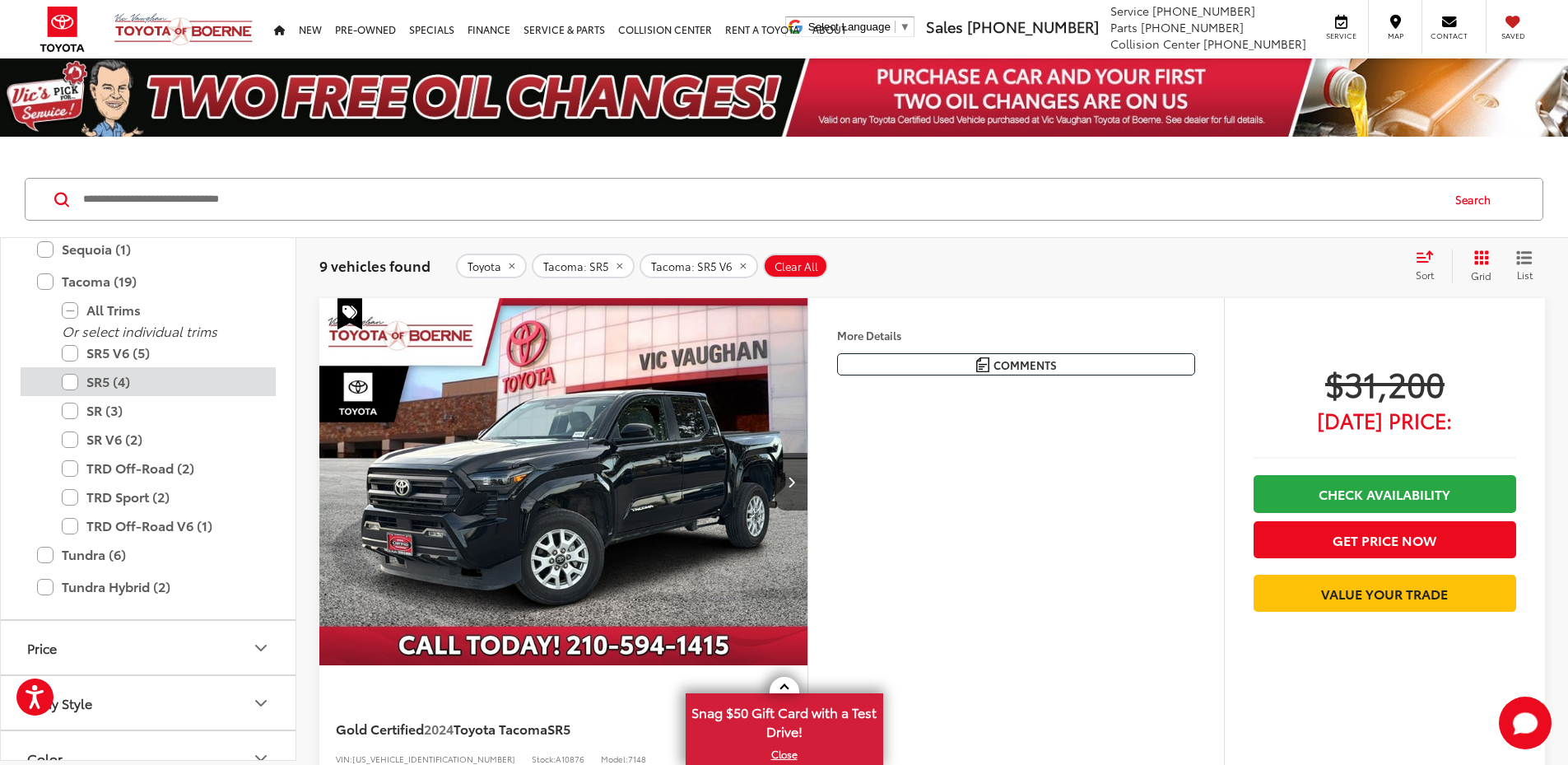
click at [70, 384] on label "SR5 (4)" at bounding box center [161, 382] width 198 height 29
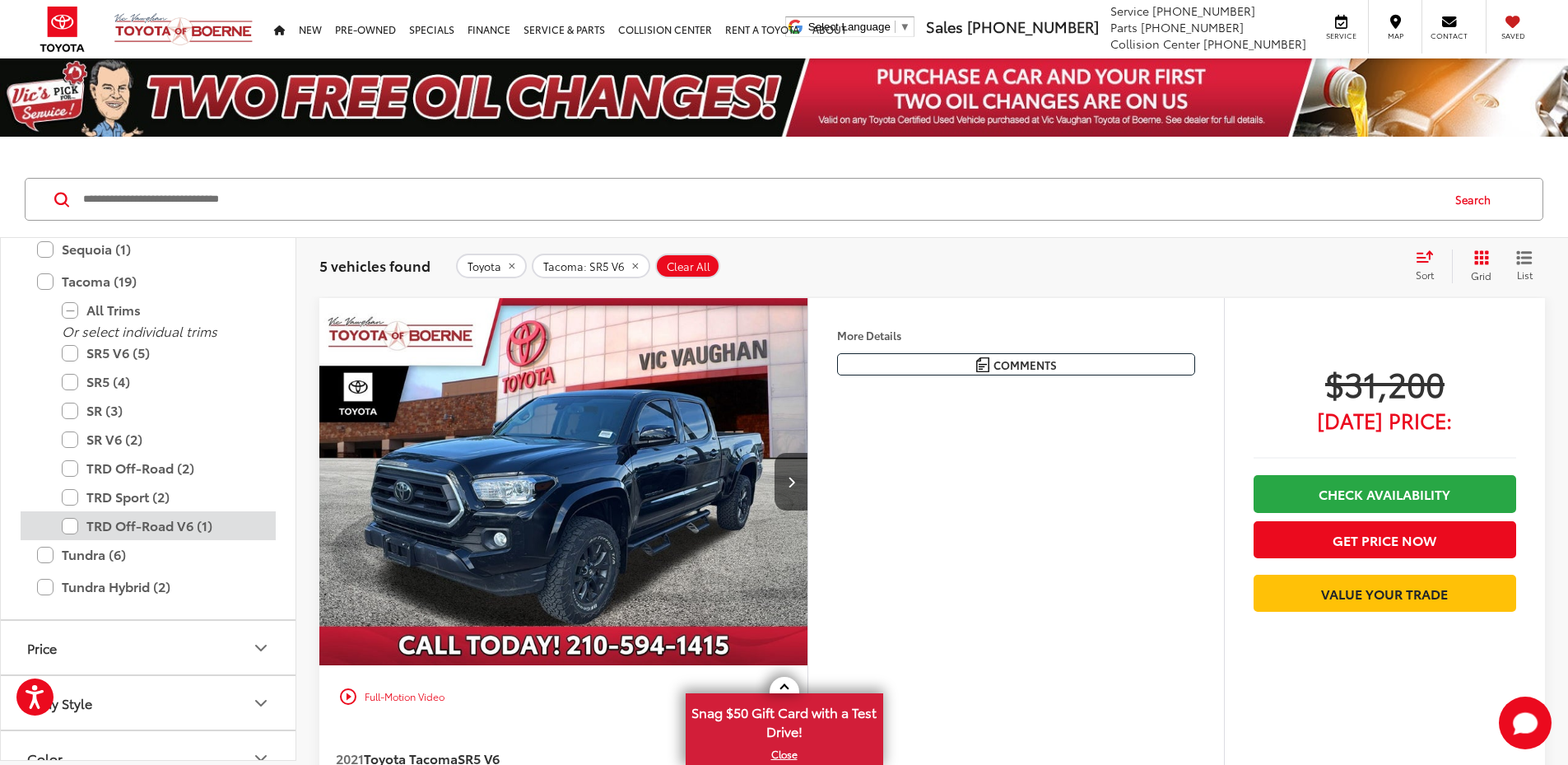
click at [69, 528] on label "TRD Off-Road V6 (1)" at bounding box center [161, 526] width 198 height 29
click at [71, 502] on label "TRD Sport (2)" at bounding box center [161, 497] width 198 height 29
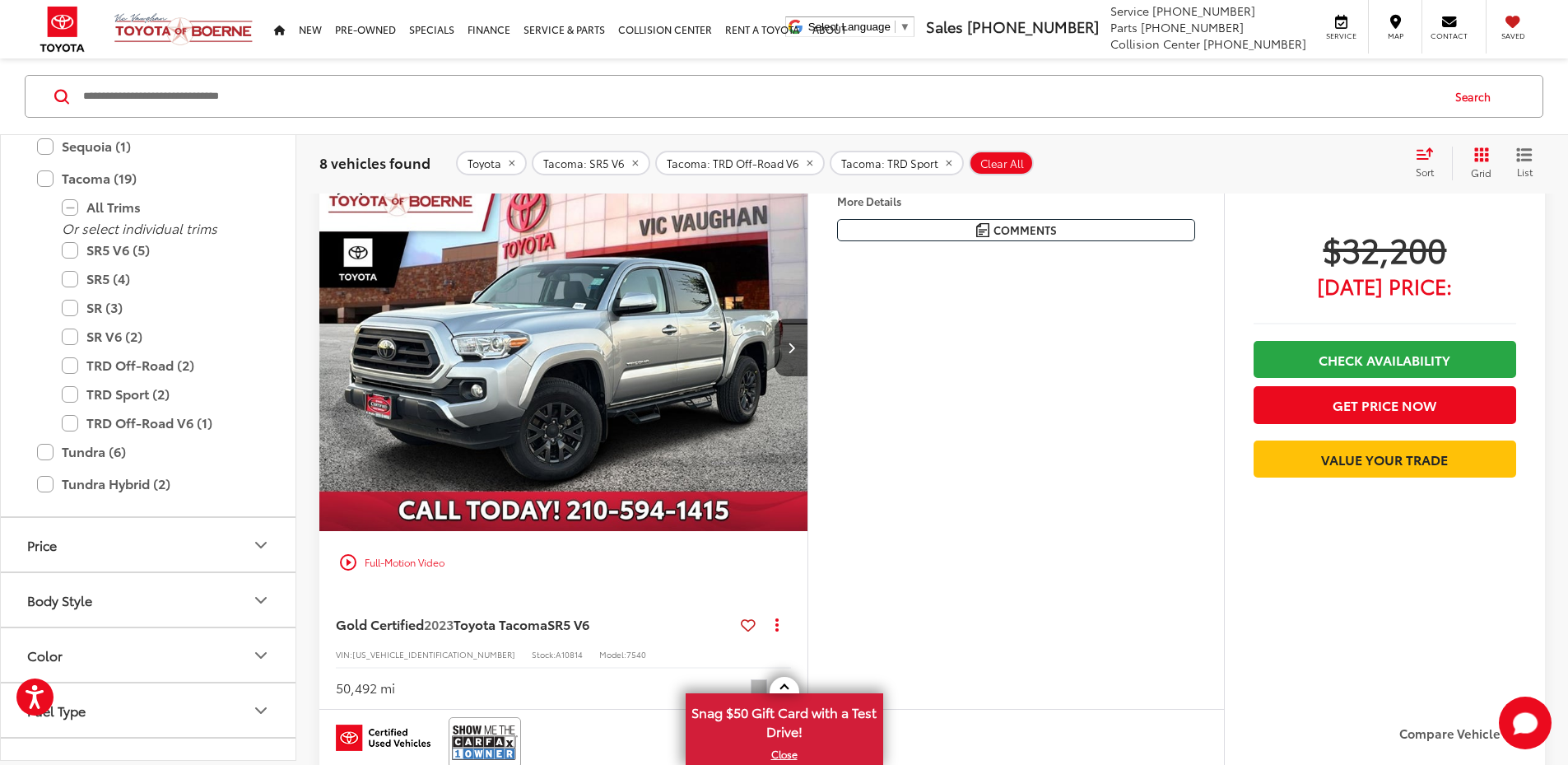
scroll to position [787, 0]
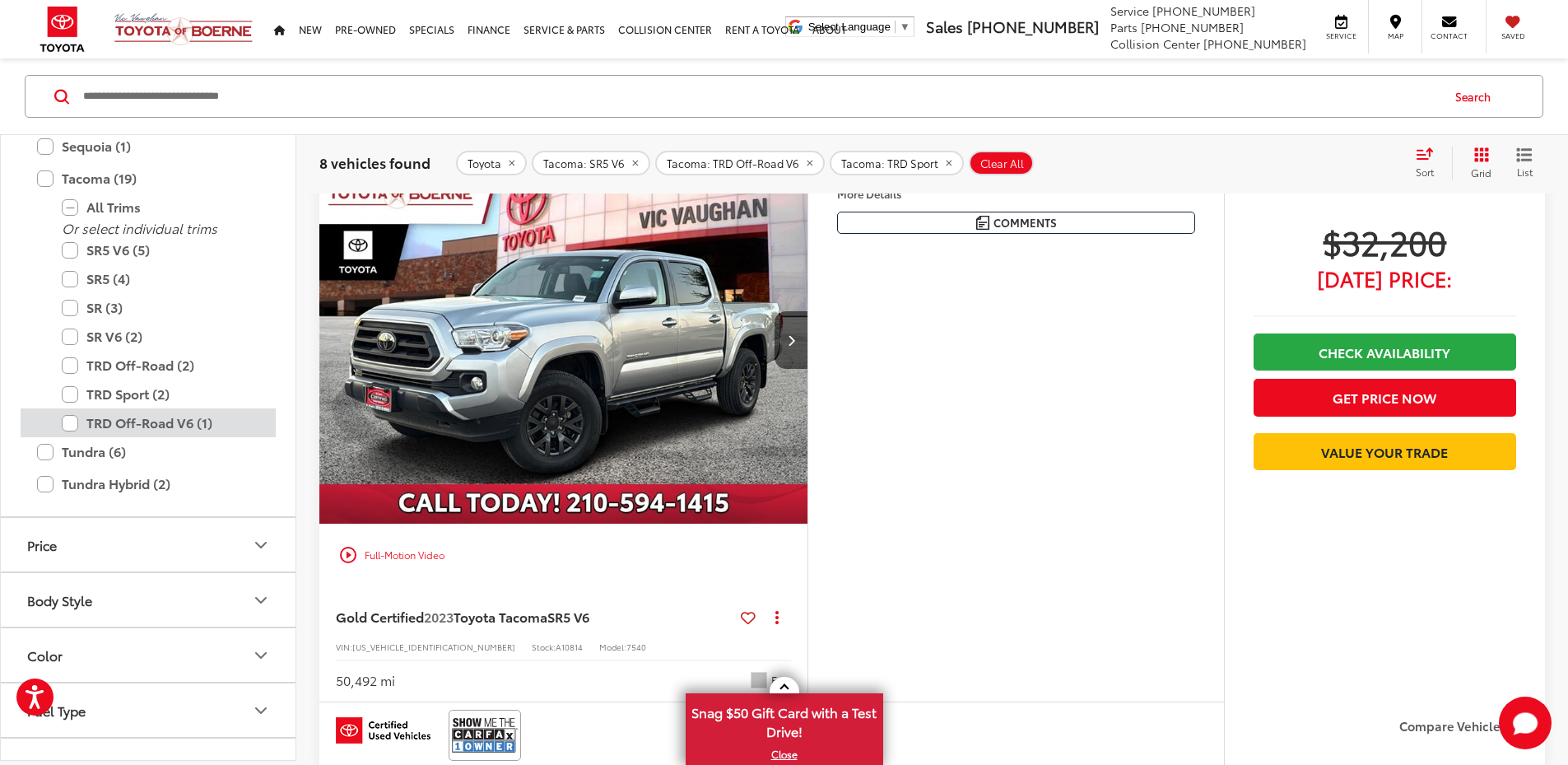
click at [64, 423] on label "TRD Off-Road V6 (1)" at bounding box center [161, 423] width 198 height 29
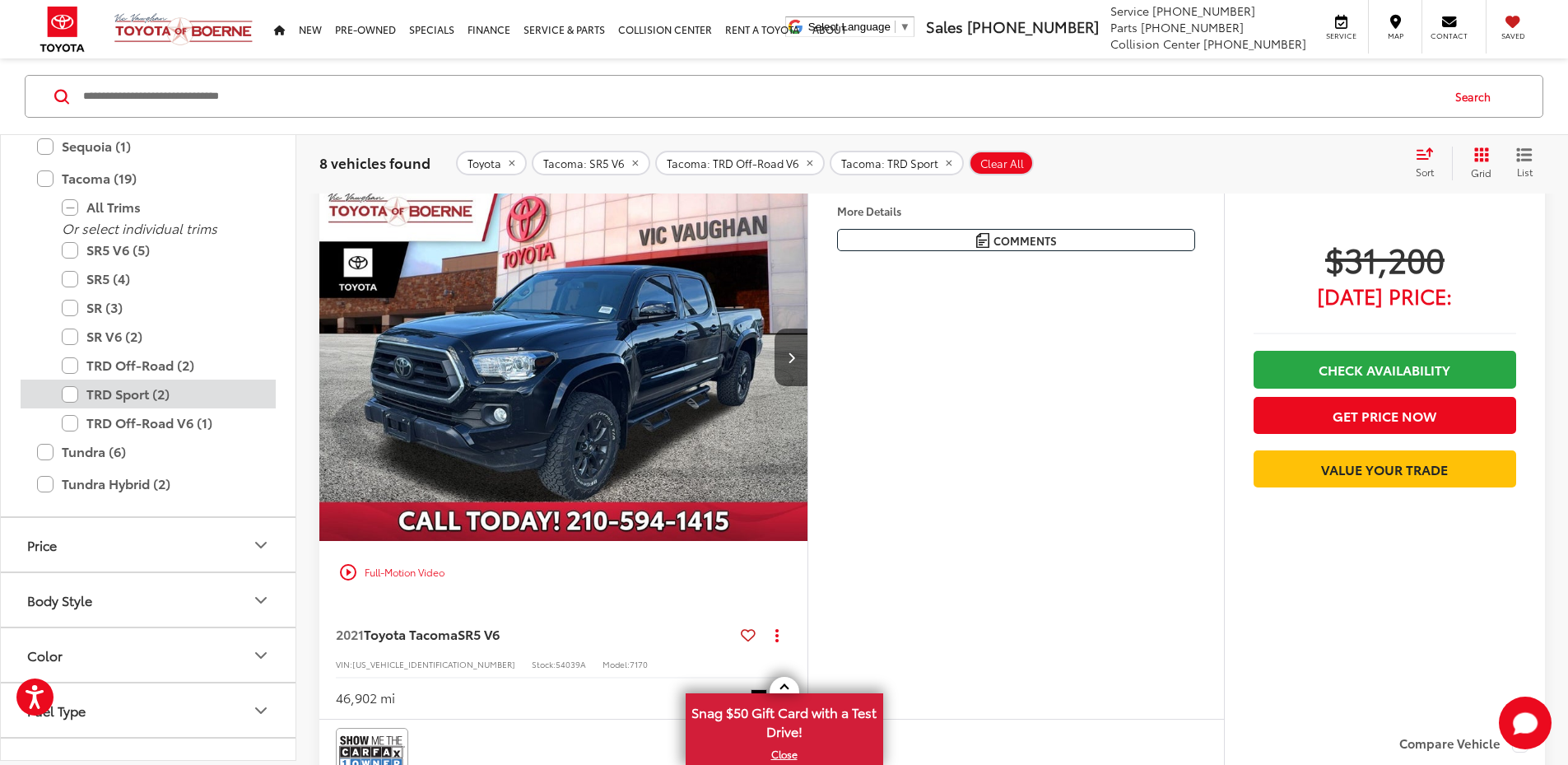
scroll to position [103, 0]
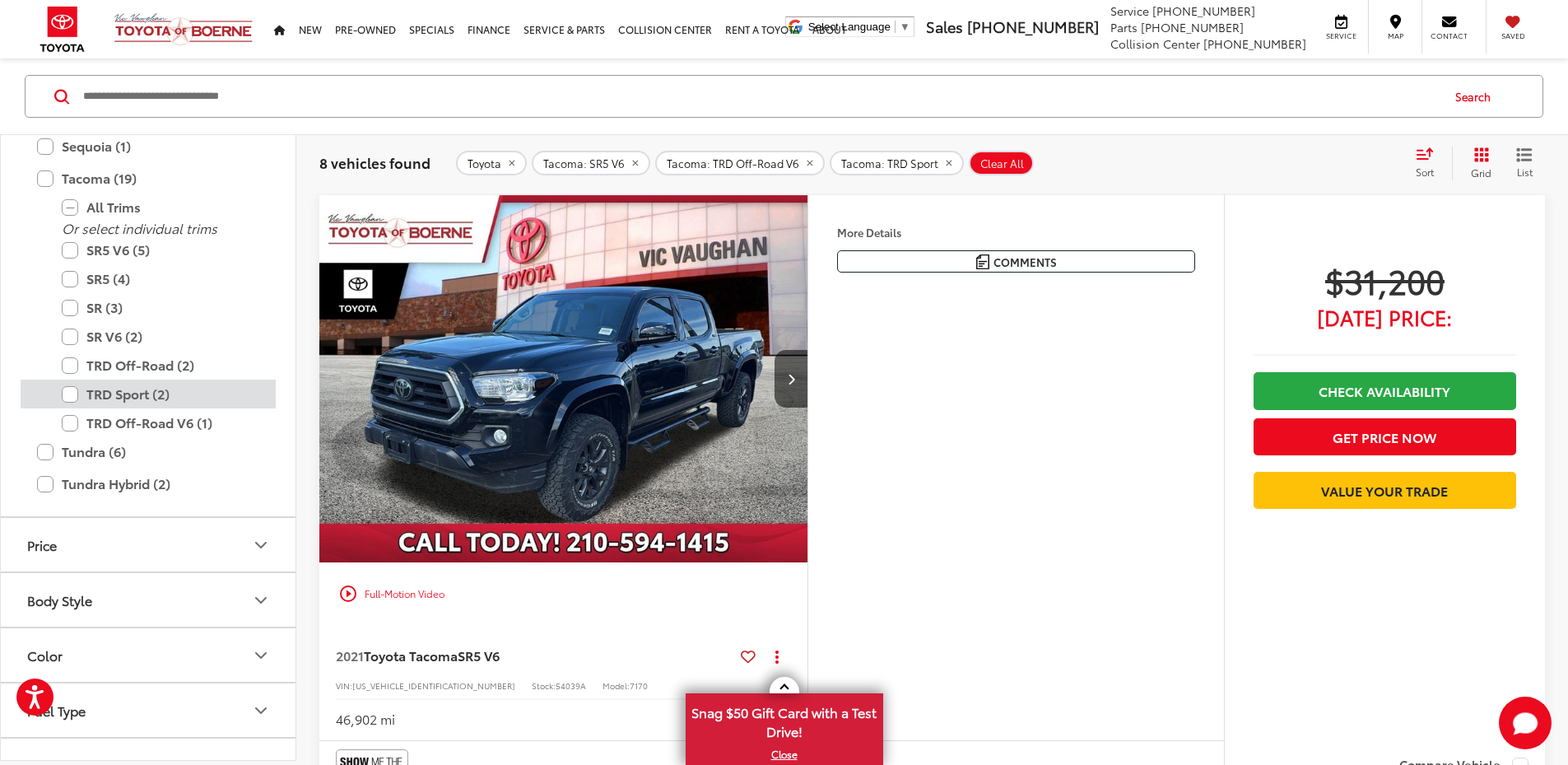
click at [72, 399] on label "TRD Sport (2)" at bounding box center [161, 395] width 198 height 29
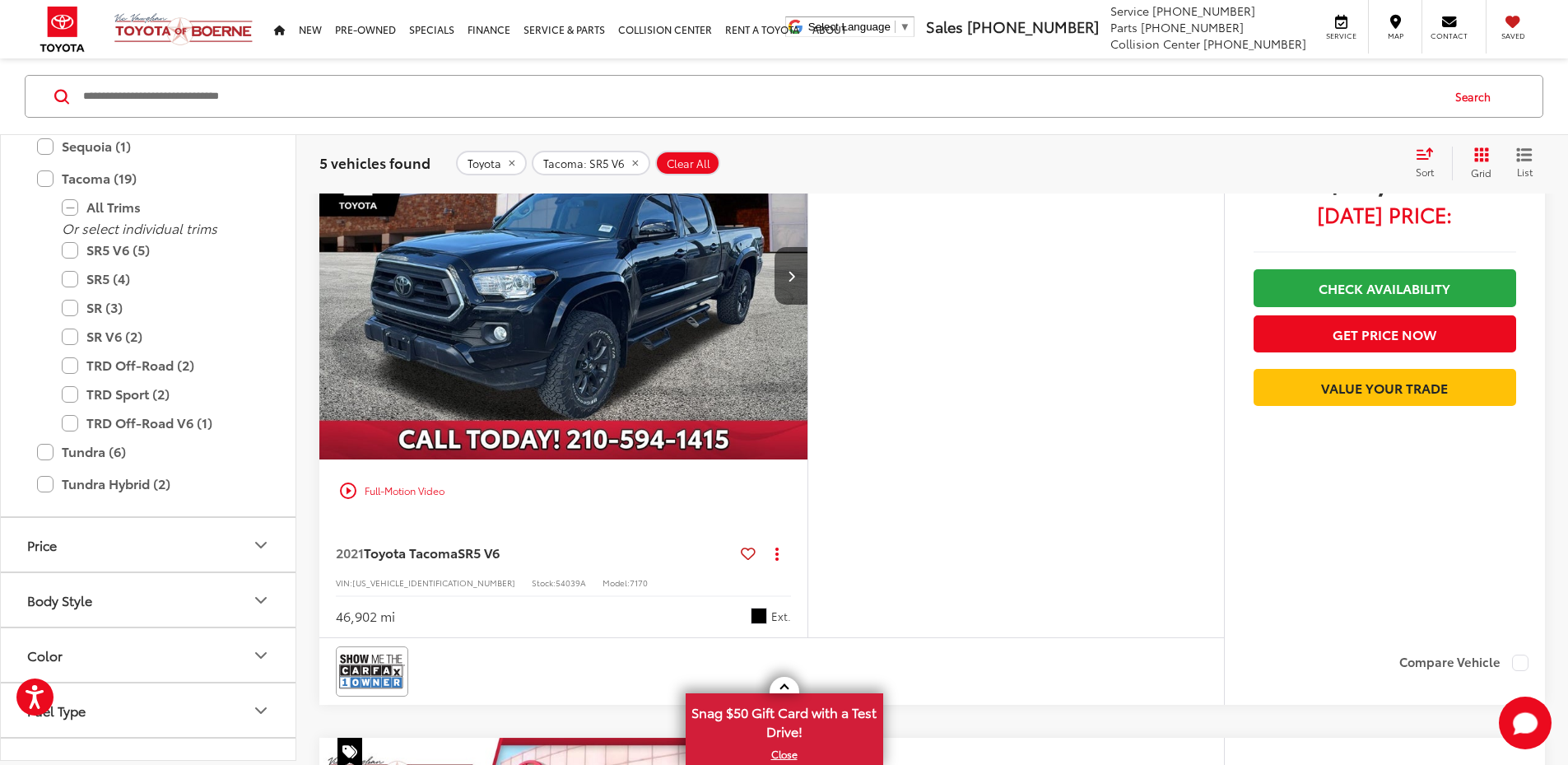
scroll to position [154, 0]
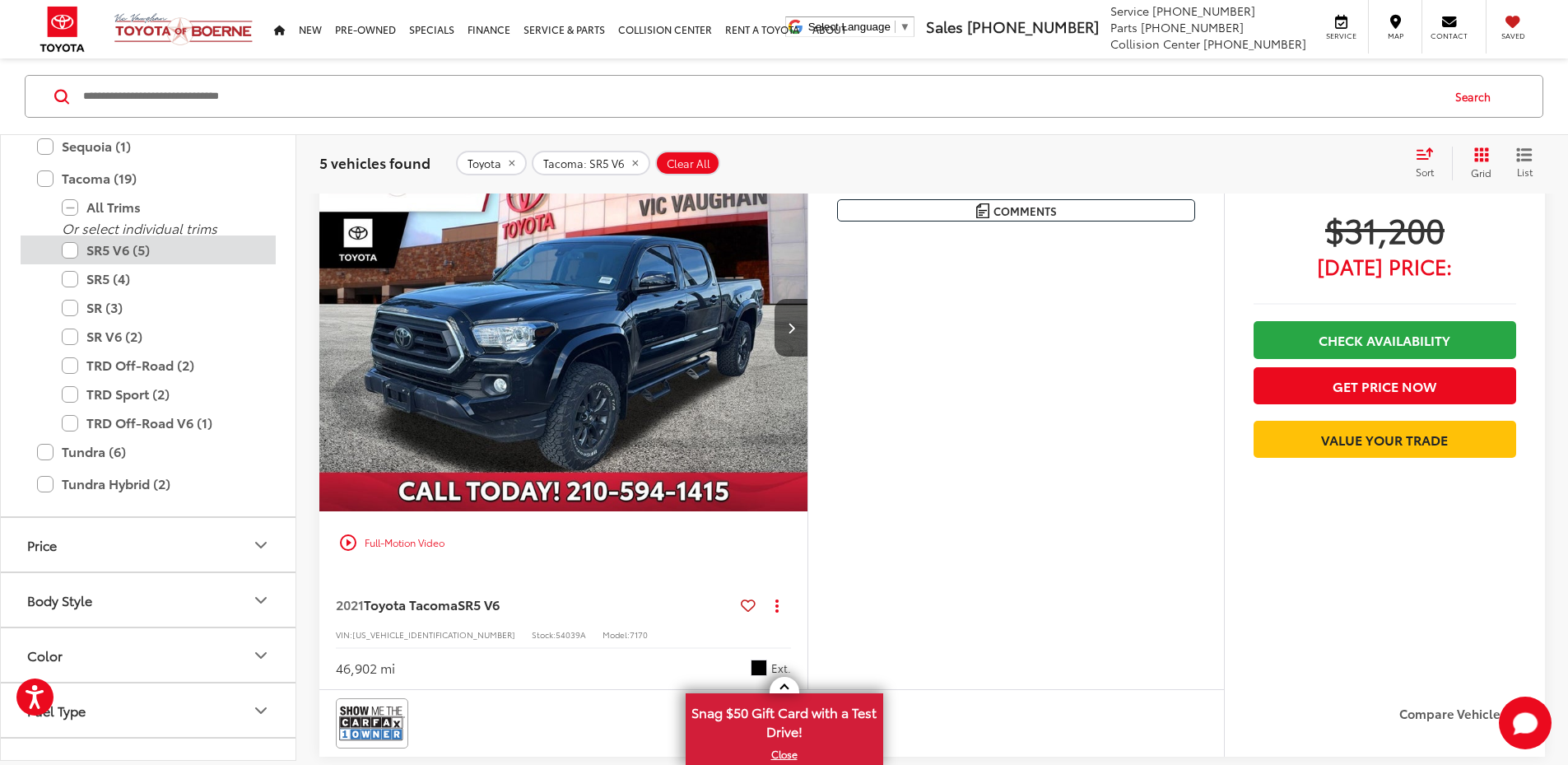
click at [71, 254] on label "SR5 V6 (5)" at bounding box center [161, 250] width 198 height 29
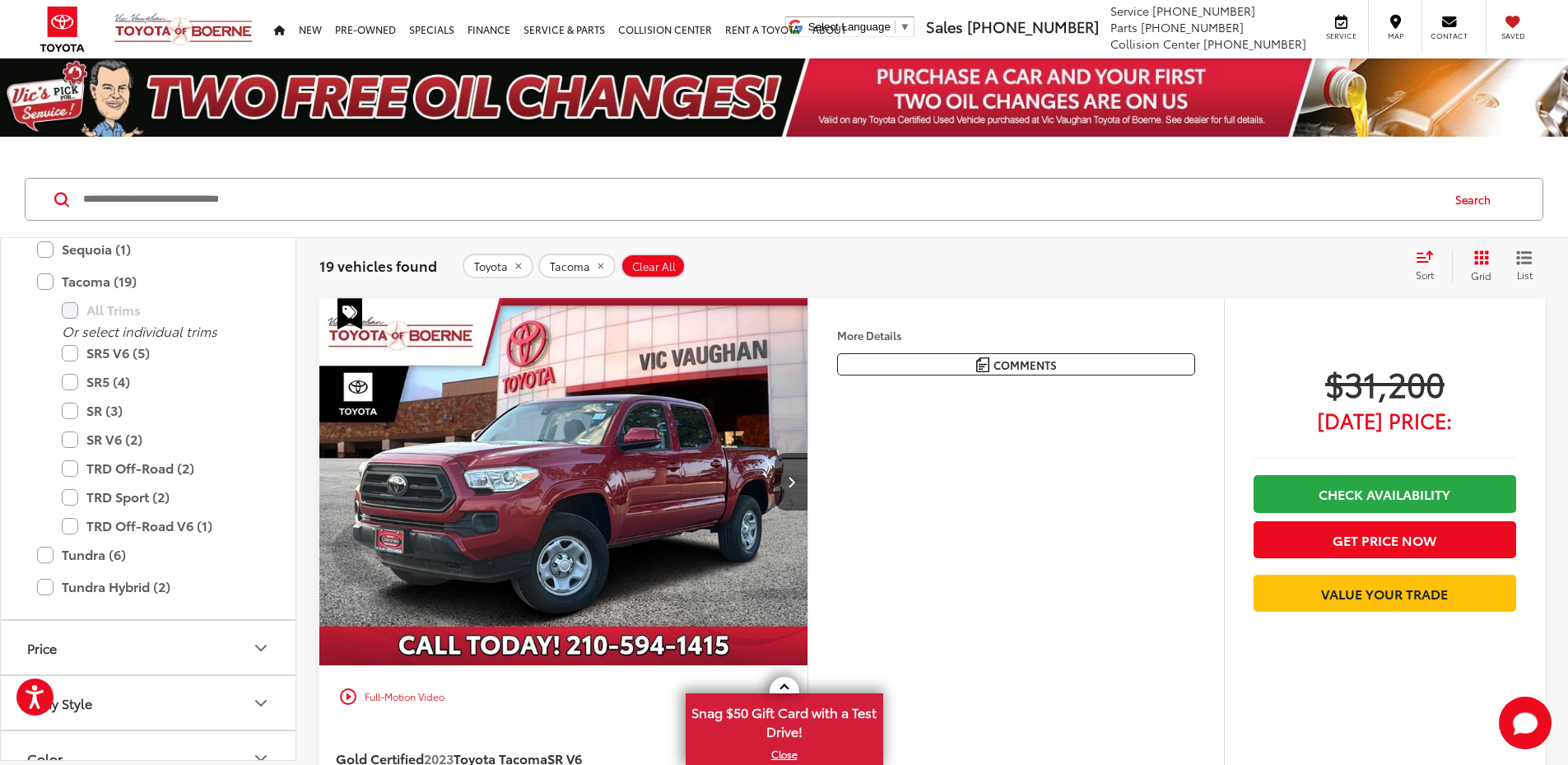
click at [1420, 259] on icon "Select sort value" at bounding box center [1424, 256] width 15 height 9
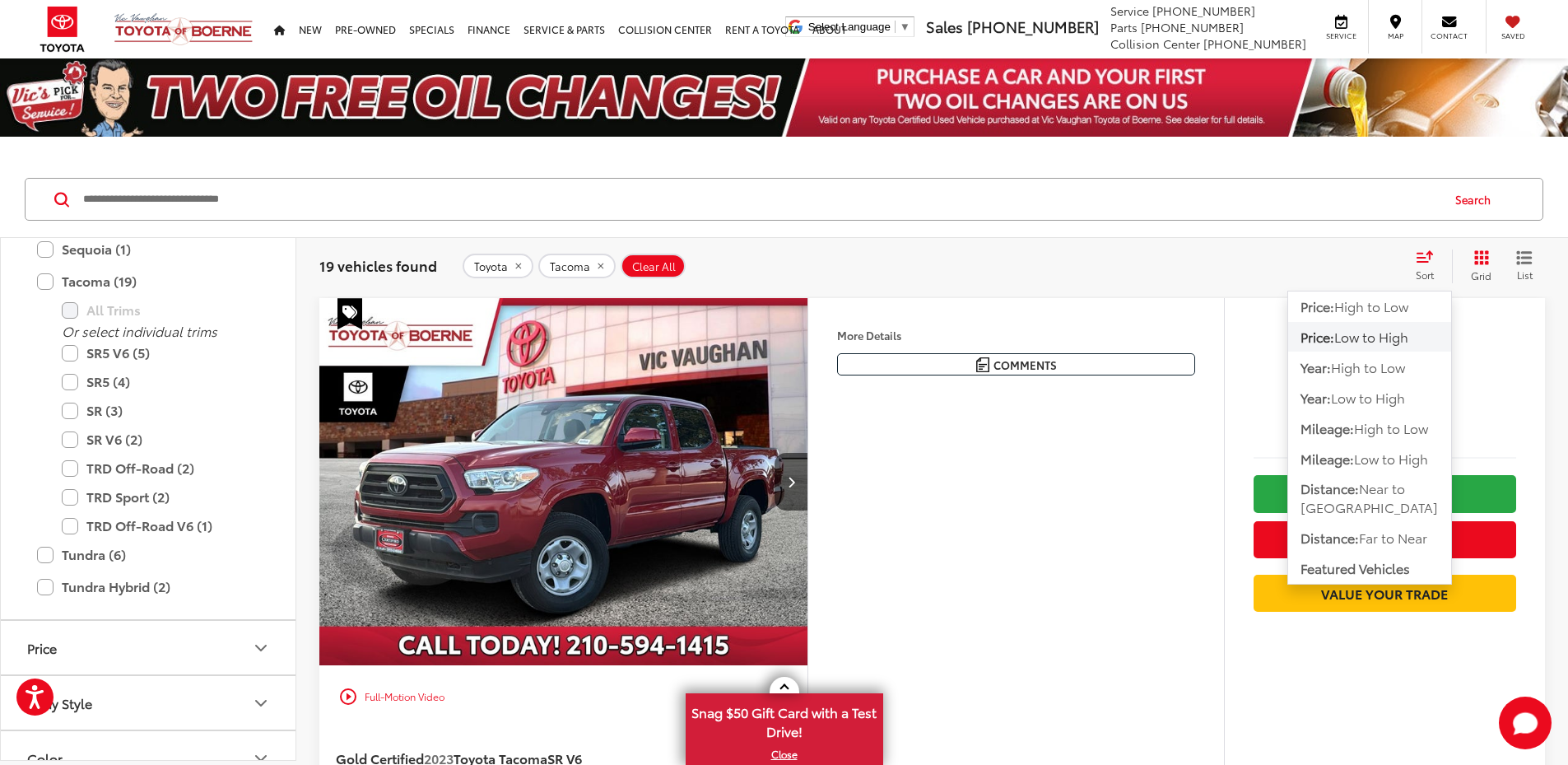
click at [1390, 340] on span "Low to High" at bounding box center [1371, 336] width 74 height 19
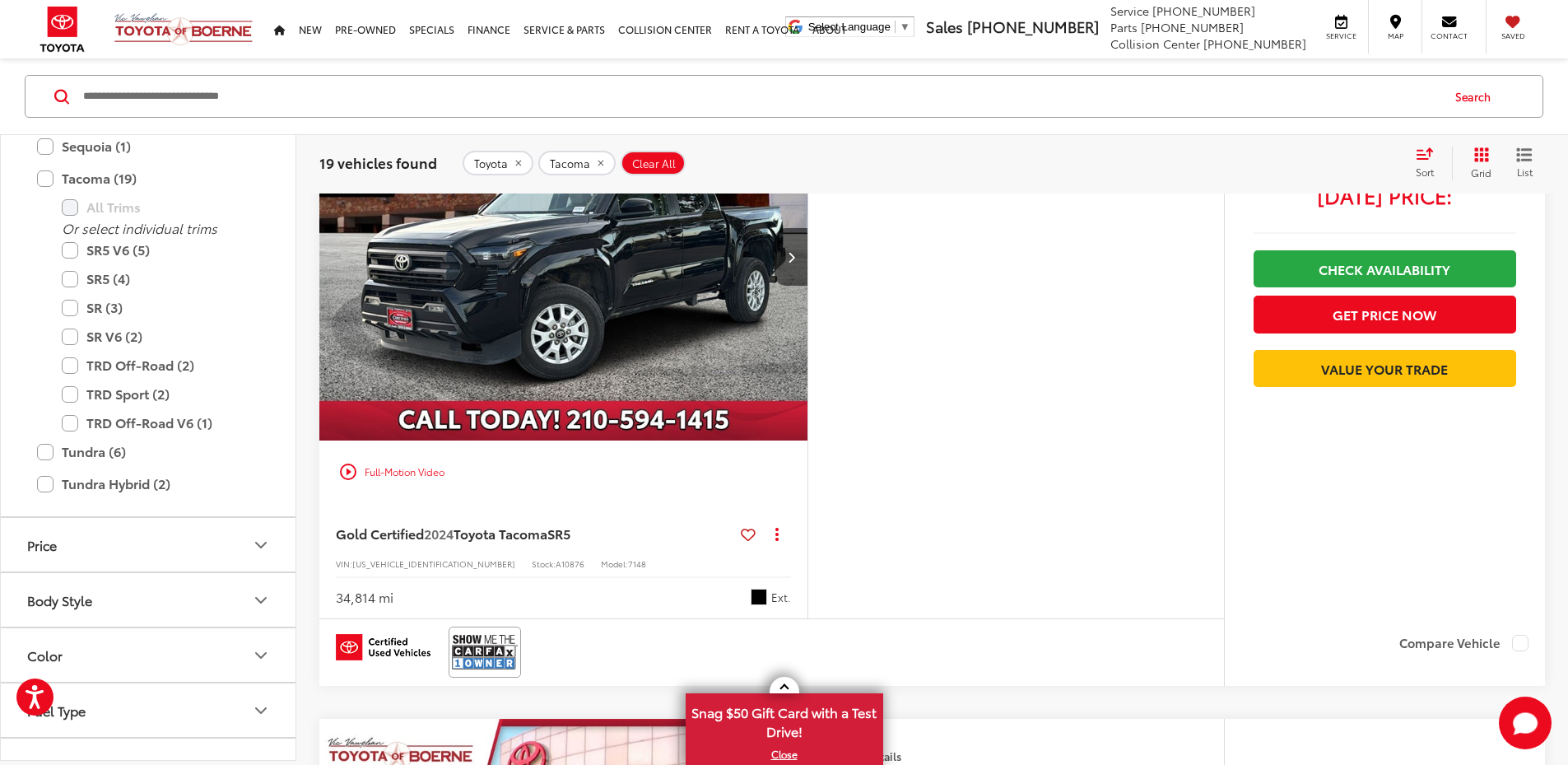
scroll to position [937, 0]
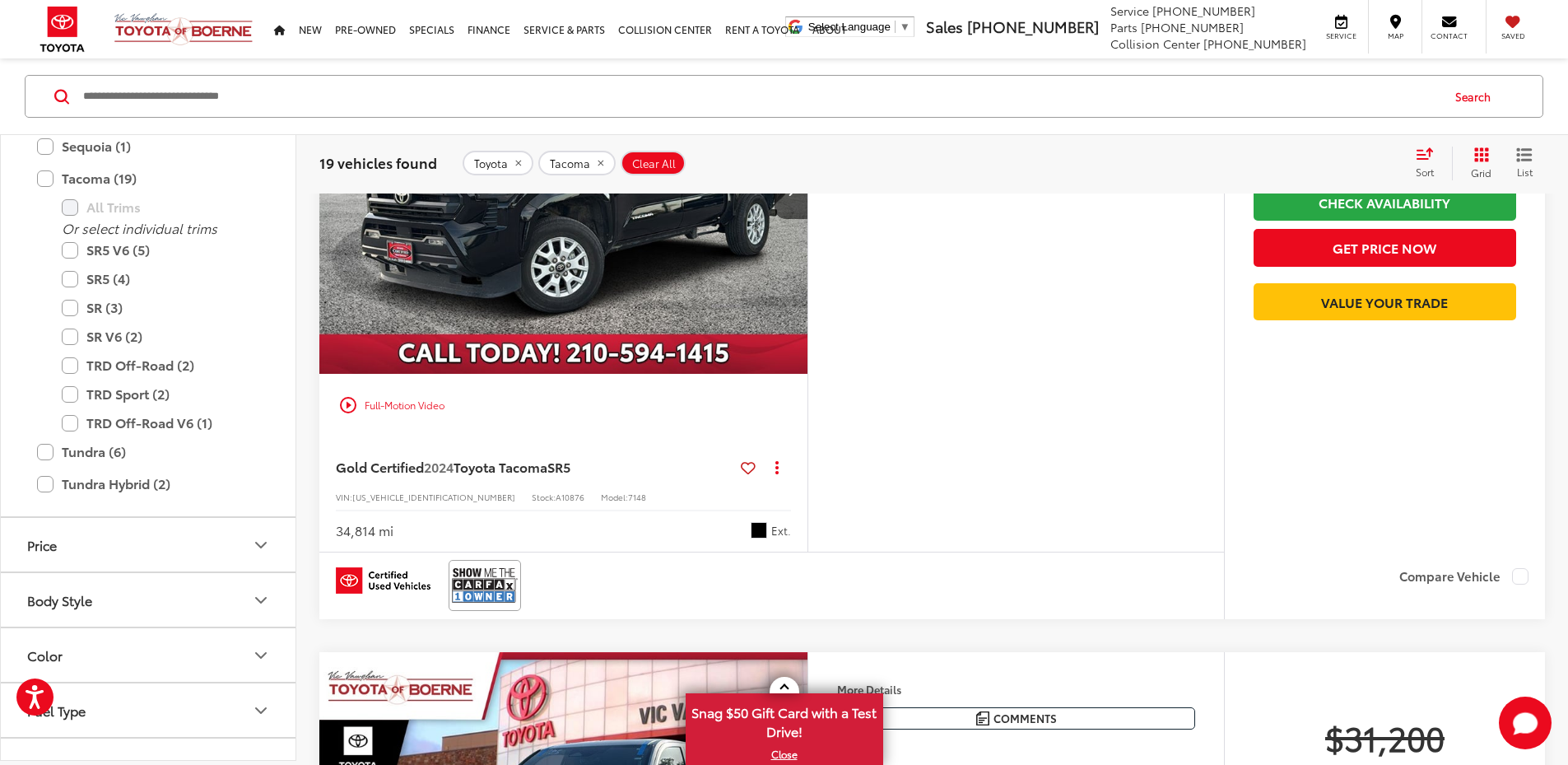
click at [639, 368] on img "2024 Toyota Tacoma SR5 0" at bounding box center [564, 191] width 491 height 368
